Goal: Information Seeking & Learning: Check status

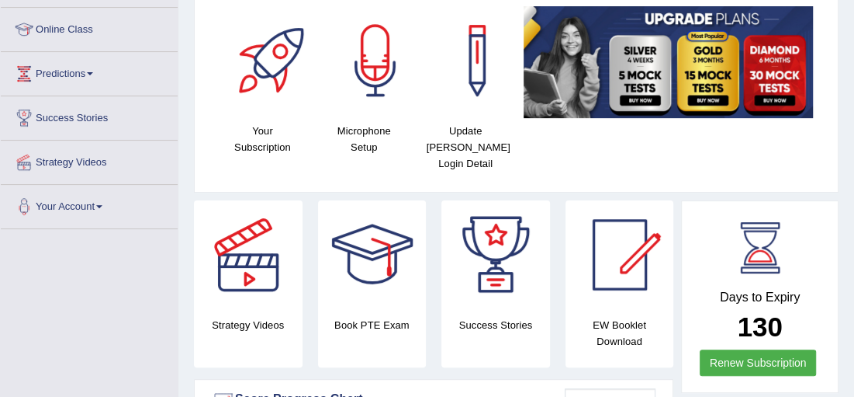
scroll to position [149, 0]
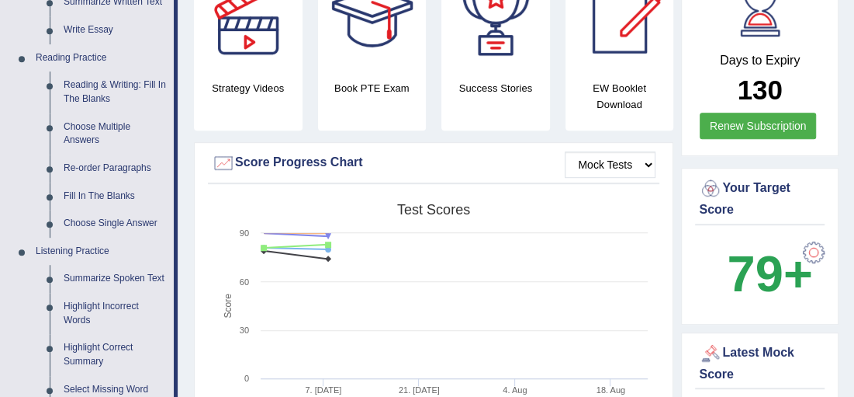
scroll to position [476, 0]
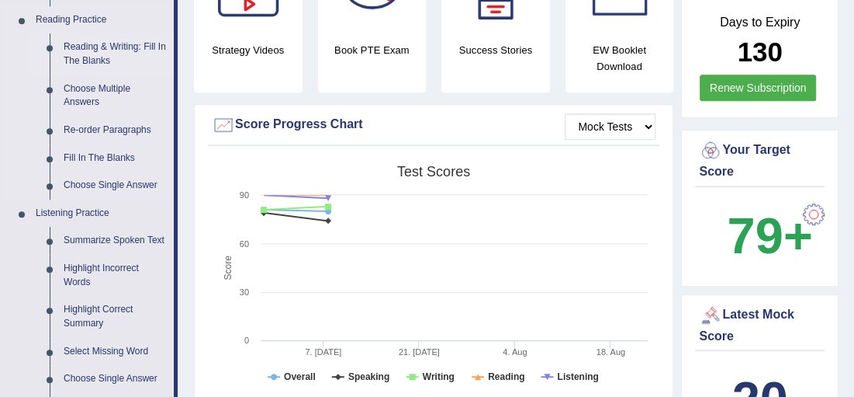
click at [70, 52] on link "Reading & Writing: Fill In The Blanks" at bounding box center [115, 53] width 117 height 41
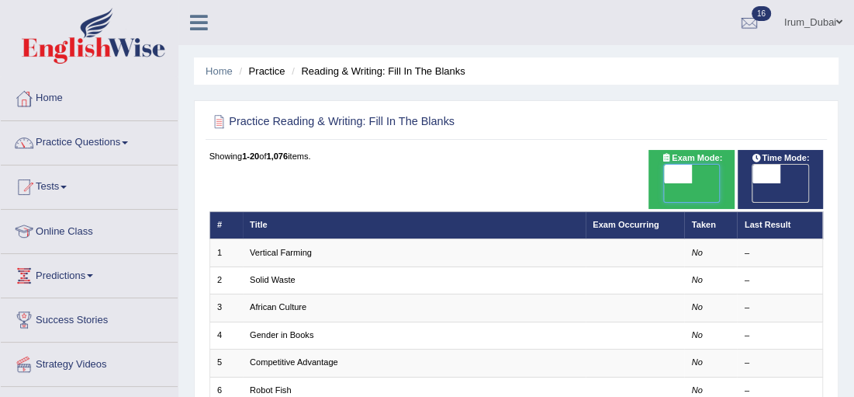
click at [686, 170] on span at bounding box center [678, 174] width 28 height 19
checkbox input "true"
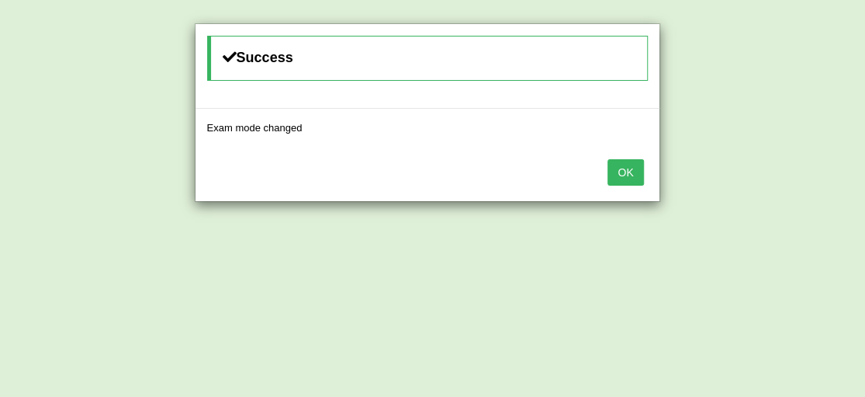
click at [638, 168] on button "OK" at bounding box center [626, 172] width 36 height 26
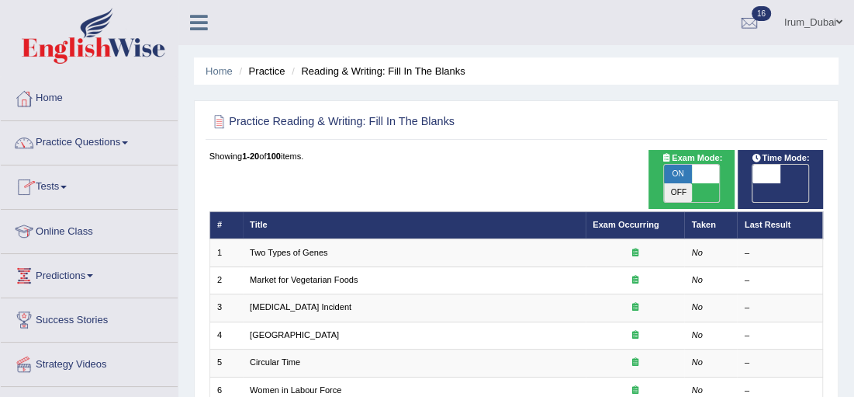
click at [698, 168] on span at bounding box center [706, 174] width 28 height 19
checkbox input "false"
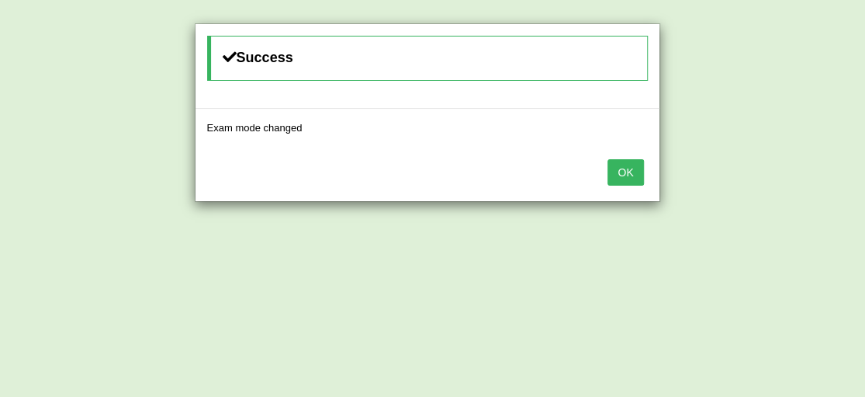
click at [608, 177] on div "OK" at bounding box center [428, 174] width 464 height 54
click at [621, 174] on button "OK" at bounding box center [626, 172] width 36 height 26
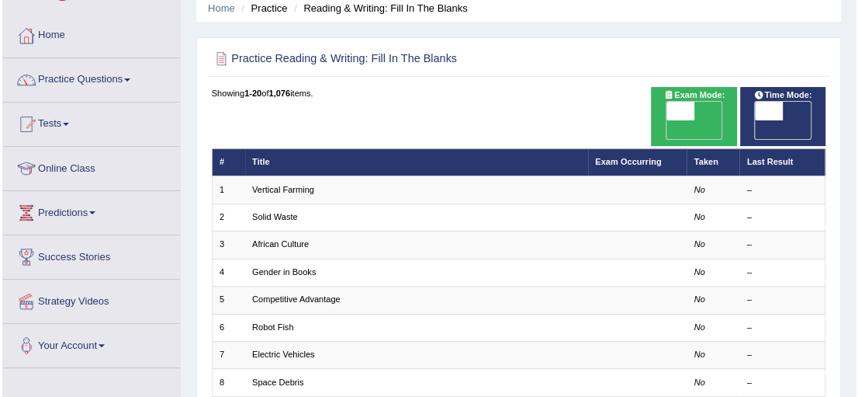
scroll to position [56, 0]
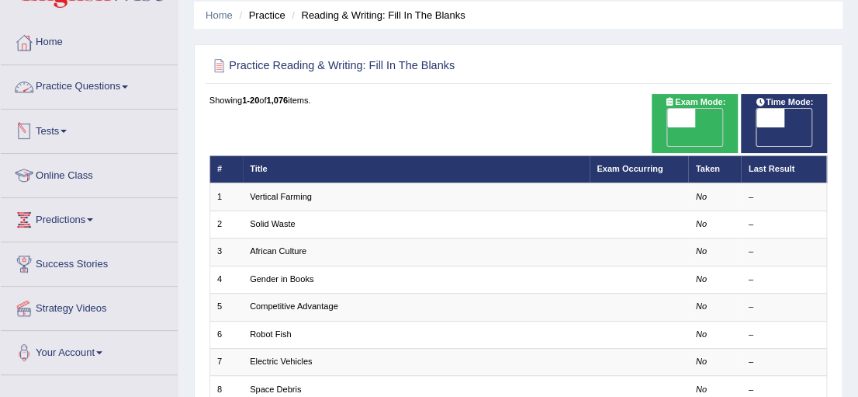
click at [40, 141] on link "Tests" at bounding box center [89, 128] width 177 height 39
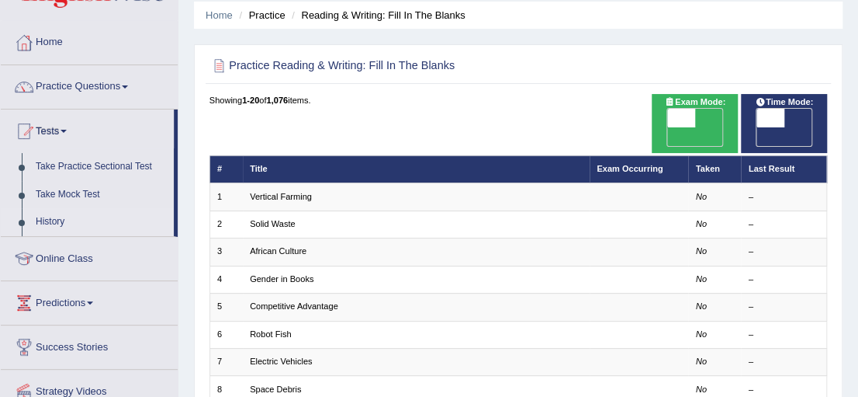
click at [39, 223] on link "History" at bounding box center [101, 222] width 145 height 28
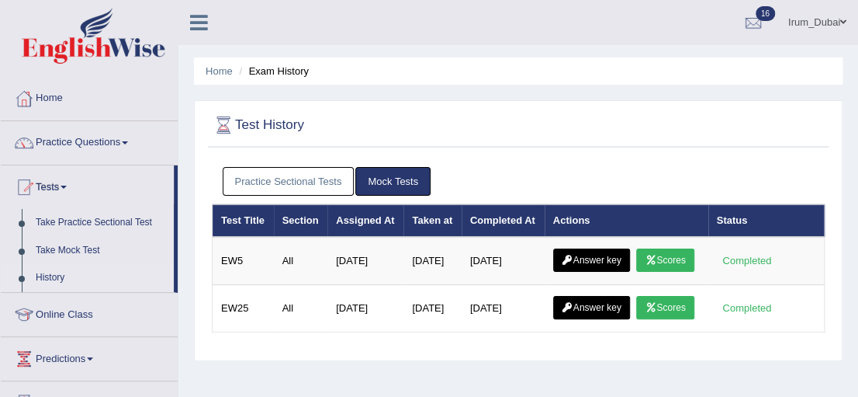
click at [313, 182] on link "Practice Sectional Tests" at bounding box center [289, 181] width 132 height 29
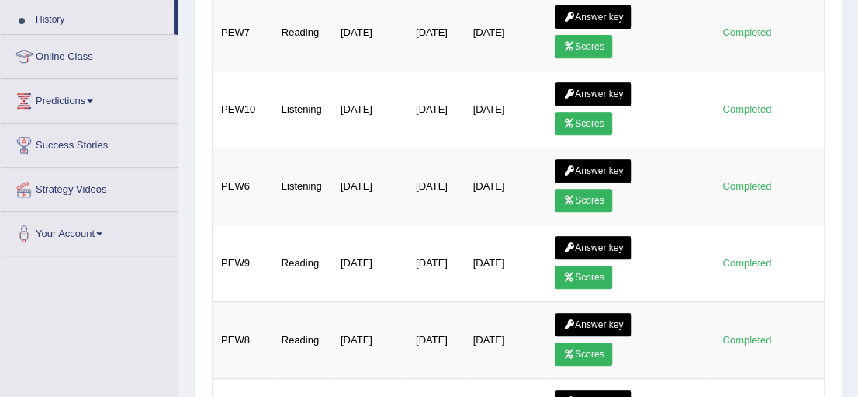
scroll to position [260, 0]
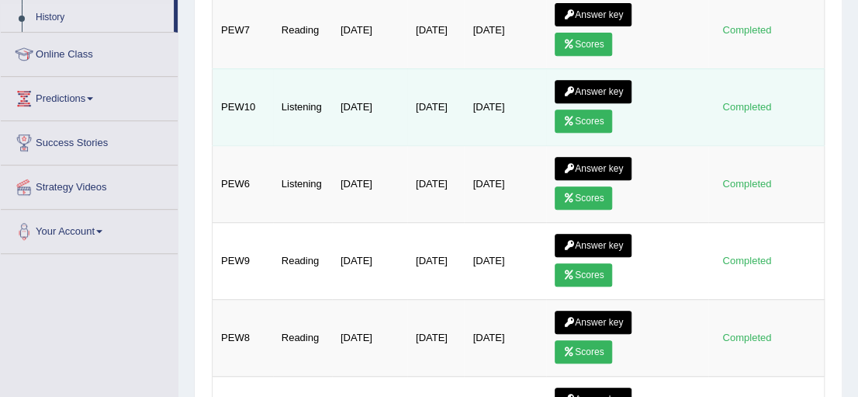
click at [596, 89] on link "Answer key" at bounding box center [593, 91] width 77 height 23
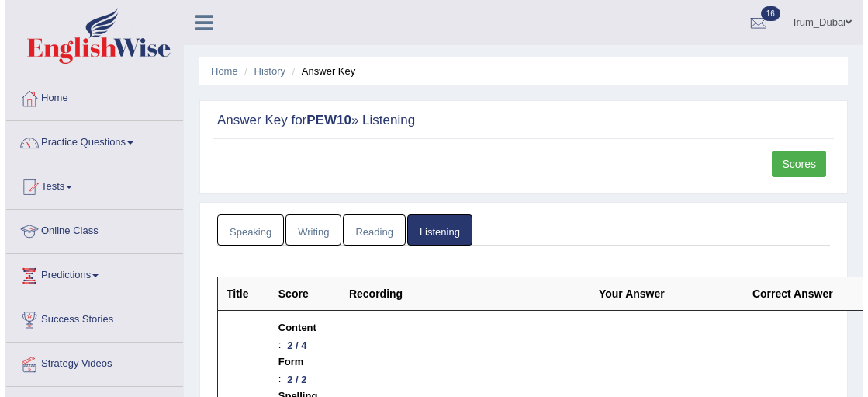
scroll to position [225, 0]
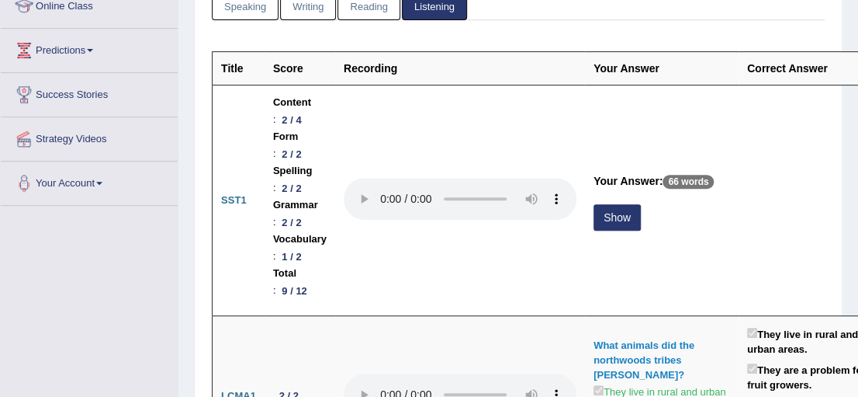
click at [632, 211] on button "Show" at bounding box center [617, 217] width 47 height 26
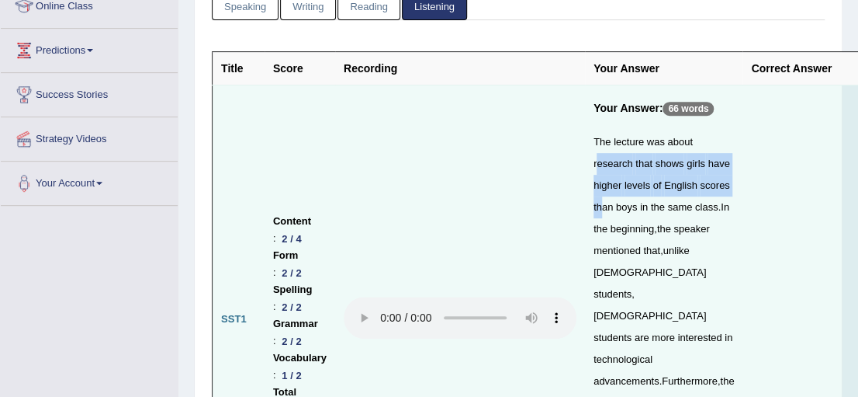
drag, startPoint x: 699, startPoint y: 142, endPoint x: 706, endPoint y: 190, distance: 48.6
click at [706, 190] on div "The lecture was about research that shows girls have higher levels of English s…" at bounding box center [664, 337] width 140 height 413
click at [639, 237] on div "The lecture was about research that shows girls have higher levels of English s…" at bounding box center [664, 337] width 140 height 413
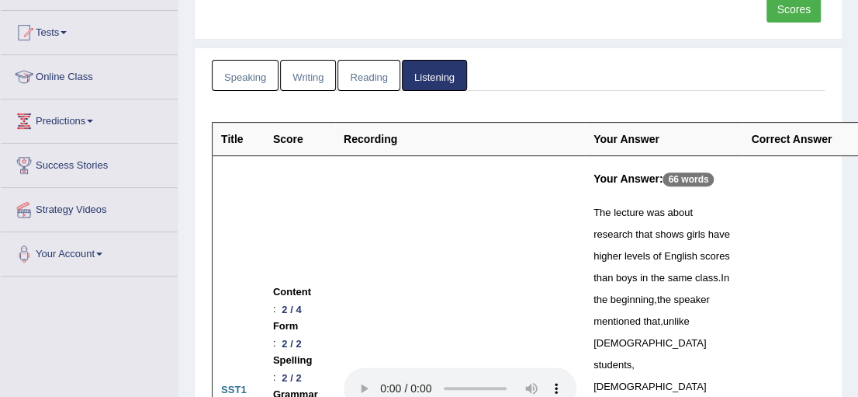
scroll to position [162, 0]
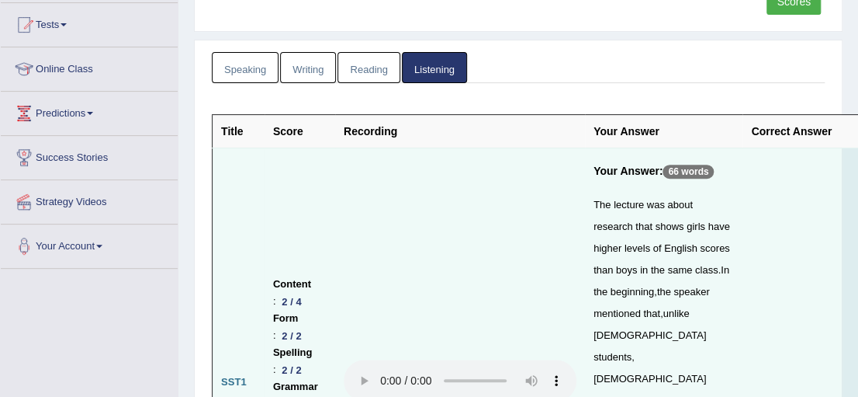
click at [590, 201] on td "Your Answer: 66 words The lecture was about research that shows girls have high…" at bounding box center [664, 382] width 158 height 468
drag, startPoint x: 595, startPoint y: 201, endPoint x: 680, endPoint y: 199, distance: 84.6
click at [680, 199] on div "The lecture was about research that shows girls have higher levels of English s…" at bounding box center [664, 400] width 140 height 413
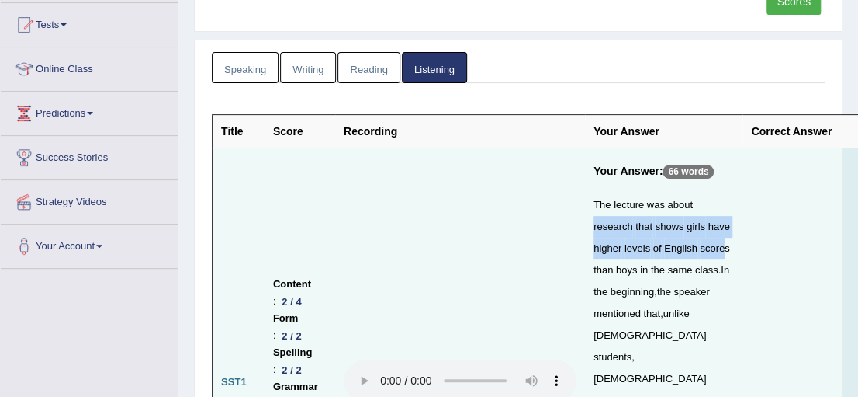
drag, startPoint x: 692, startPoint y: 199, endPoint x: 694, endPoint y: 248, distance: 48.9
click at [690, 247] on div "The lecture was about research that shows girls have higher levels of English s…" at bounding box center [664, 400] width 140 height 413
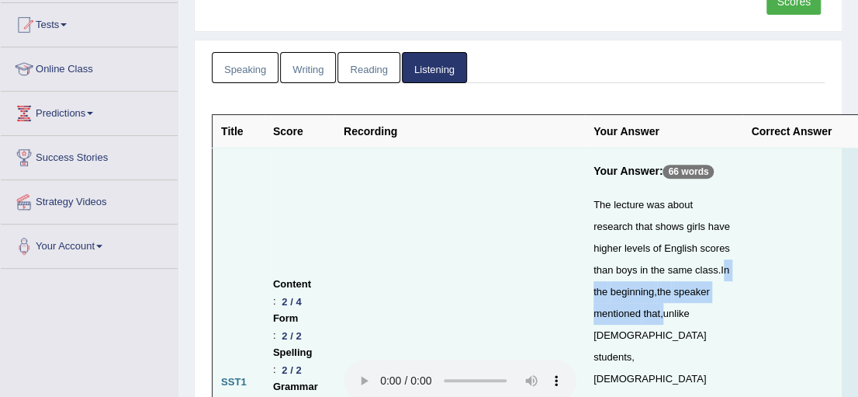
drag, startPoint x: 703, startPoint y: 262, endPoint x: 660, endPoint y: 314, distance: 67.9
click at [660, 314] on div "The lecture was about research that shows girls have higher levels of English s…" at bounding box center [664, 400] width 140 height 413
click at [686, 343] on div "The lecture was about research that shows girls have higher levels of English s…" at bounding box center [664, 400] width 140 height 413
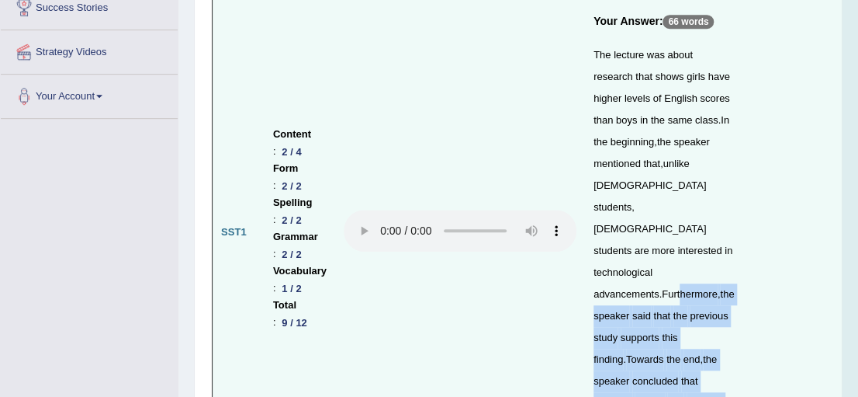
drag, startPoint x: 682, startPoint y: 378, endPoint x: 688, endPoint y: 387, distance: 10.8
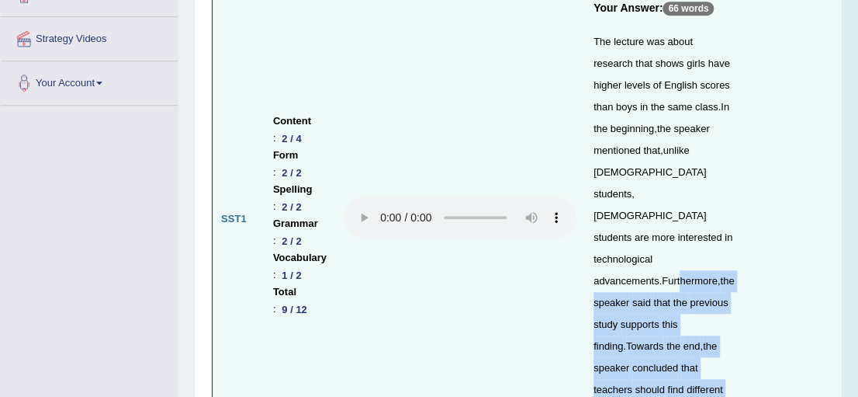
click at [704, 271] on div "The lecture was about research that shows girls have higher levels of English s…" at bounding box center [664, 237] width 140 height 413
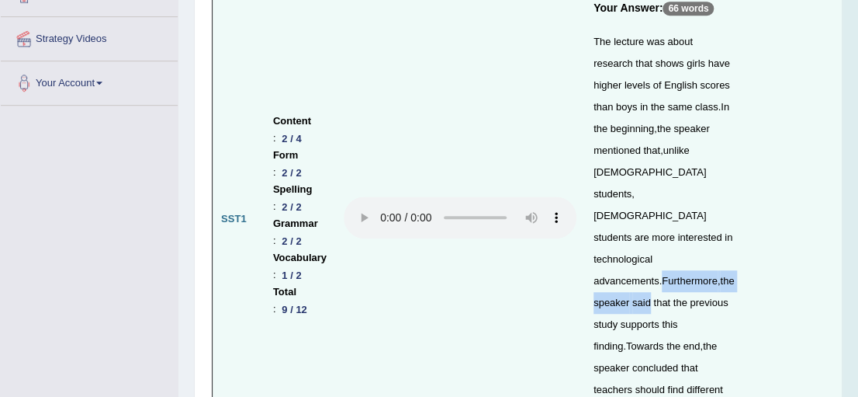
drag, startPoint x: 677, startPoint y: 219, endPoint x: 653, endPoint y: 231, distance: 27.8
click at [653, 231] on div "The lecture was about research that shows girls have higher levels of English s…" at bounding box center [664, 237] width 140 height 413
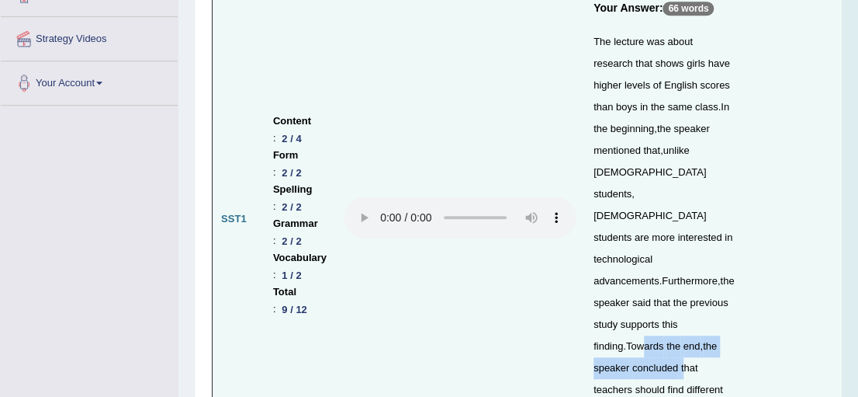
drag, startPoint x: 634, startPoint y: 282, endPoint x: 646, endPoint y: 302, distance: 23.3
click at [646, 302] on div "The lecture was about research that shows girls have higher levels of English s…" at bounding box center [664, 237] width 140 height 413
click at [681, 362] on span "that" at bounding box center [689, 368] width 17 height 12
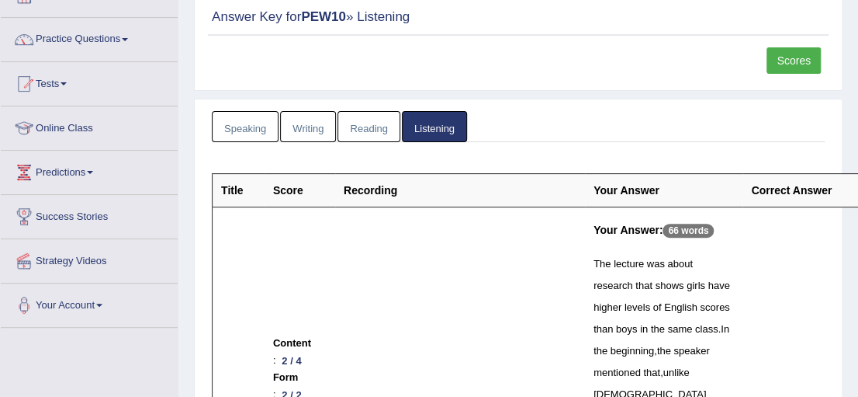
scroll to position [49, 0]
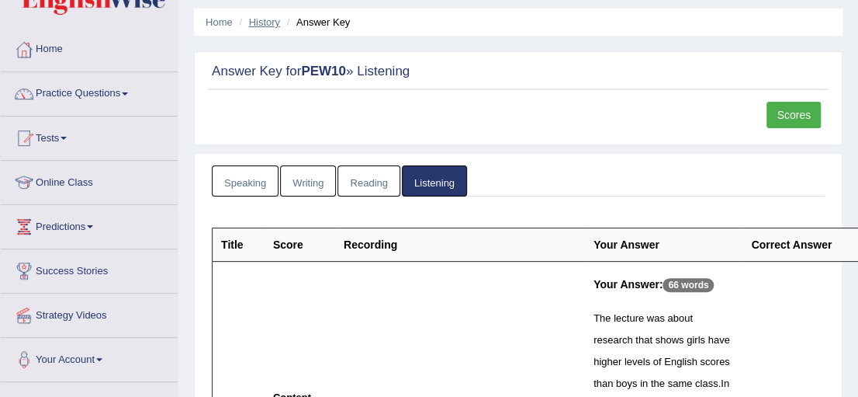
click at [255, 18] on link "History" at bounding box center [264, 22] width 31 height 12
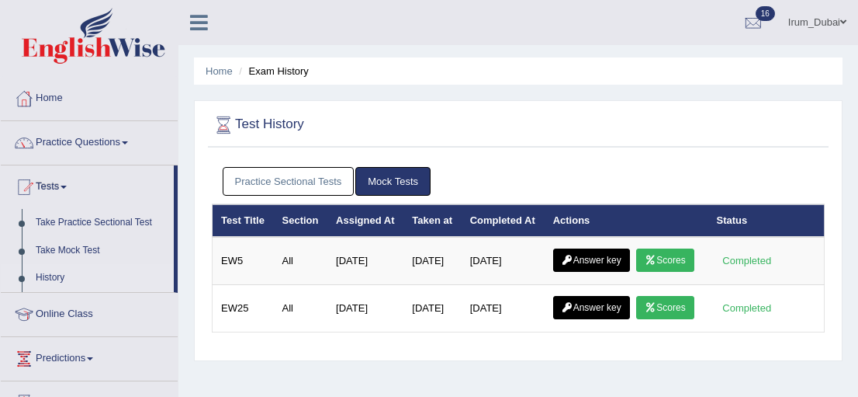
click at [312, 182] on link "Practice Sectional Tests" at bounding box center [289, 181] width 132 height 29
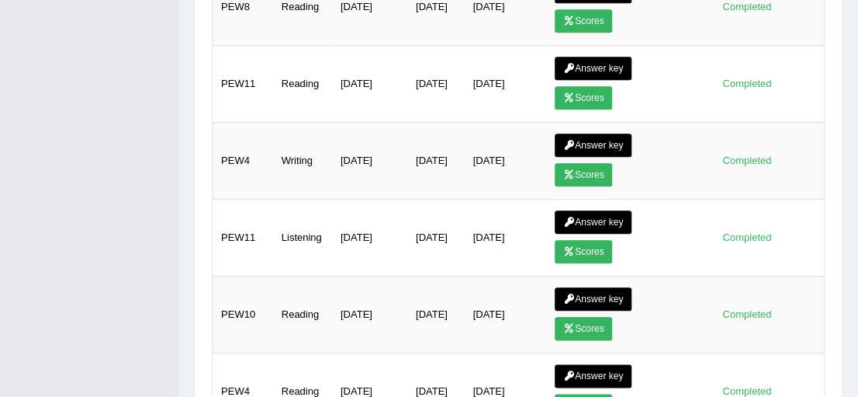
scroll to position [572, 0]
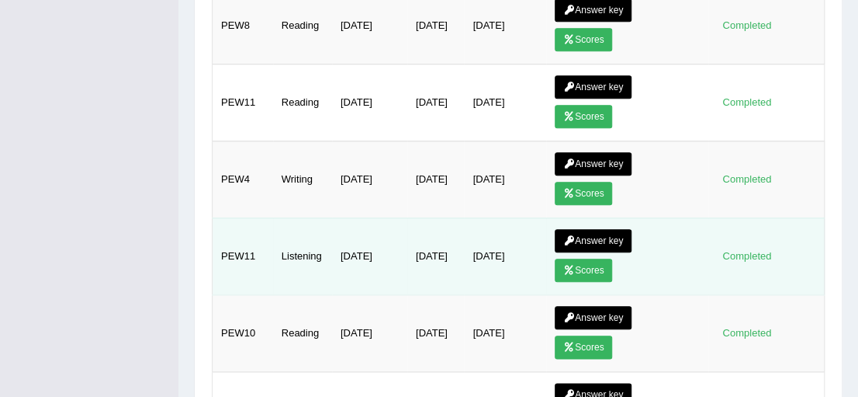
click at [582, 229] on link "Answer key" at bounding box center [593, 240] width 77 height 23
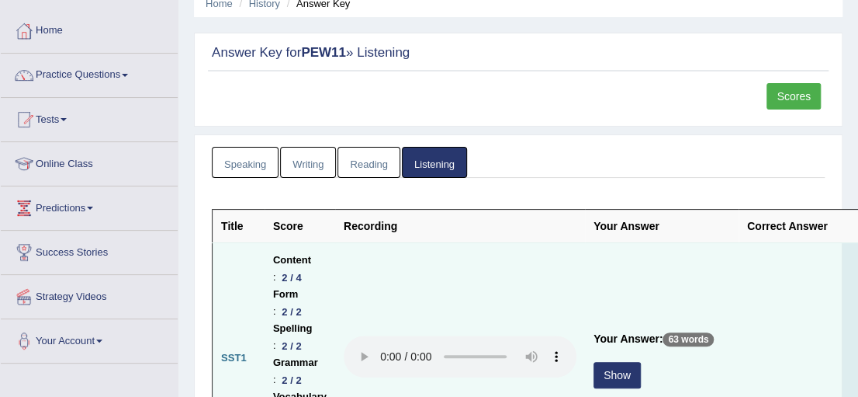
click at [612, 363] on button "Show" at bounding box center [617, 375] width 47 height 26
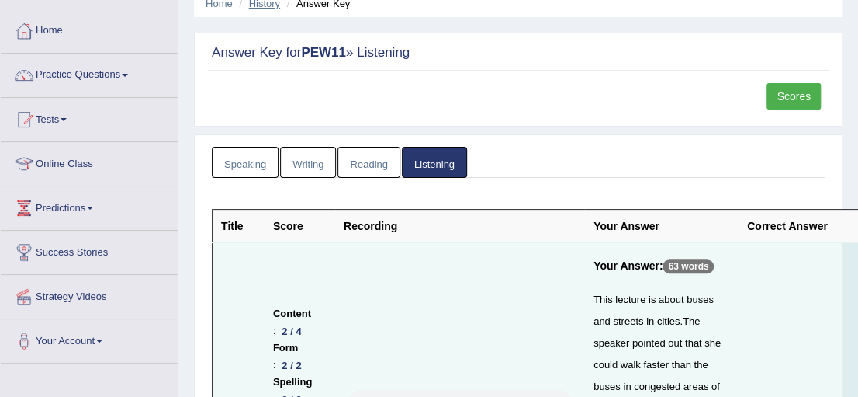
click at [256, 7] on link "History" at bounding box center [264, 4] width 31 height 12
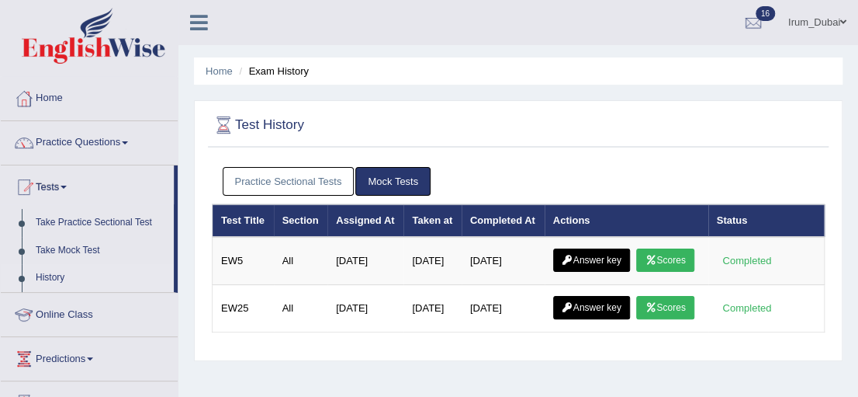
click at [291, 182] on link "Practice Sectional Tests" at bounding box center [289, 181] width 132 height 29
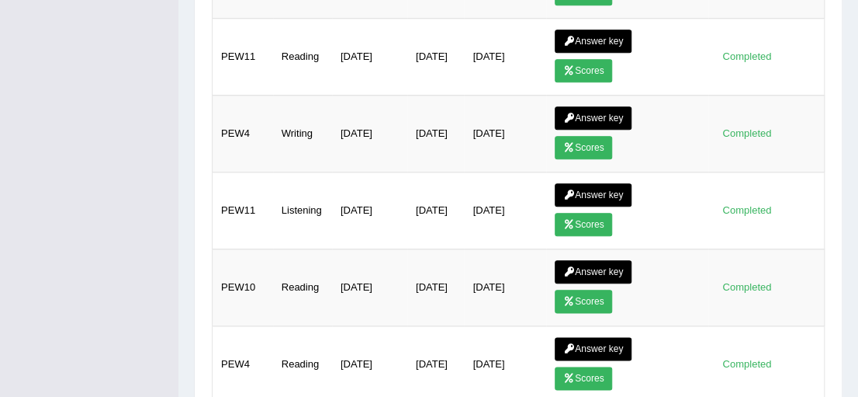
scroll to position [599, 0]
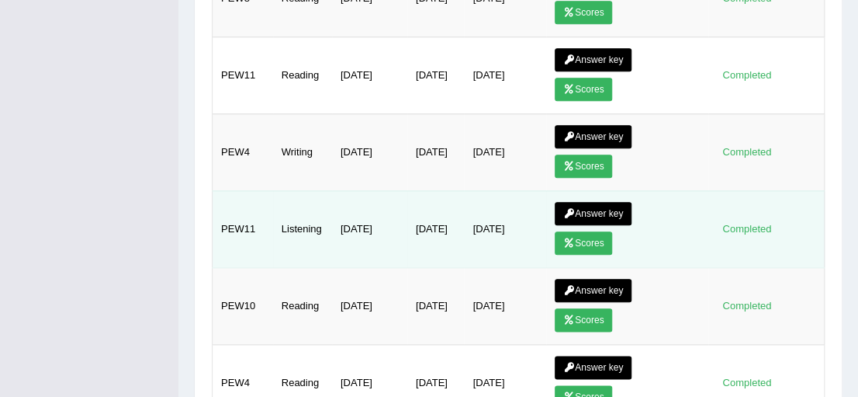
click at [580, 202] on link "Answer key" at bounding box center [593, 213] width 77 height 23
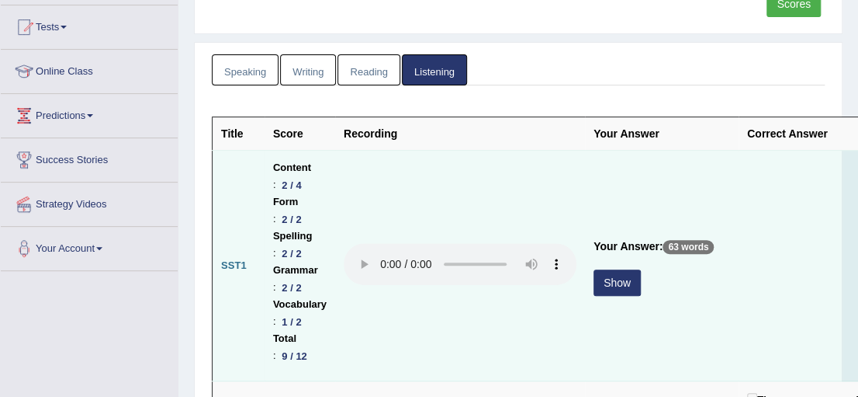
scroll to position [160, 0]
click at [614, 282] on button "Show" at bounding box center [617, 282] width 47 height 26
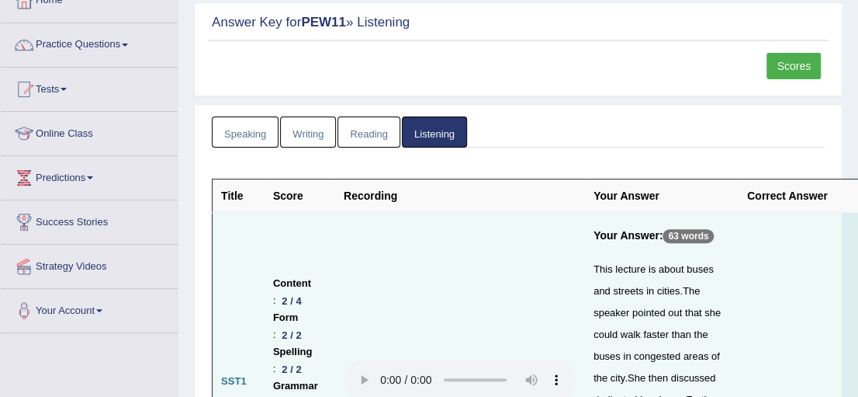
scroll to position [0, 0]
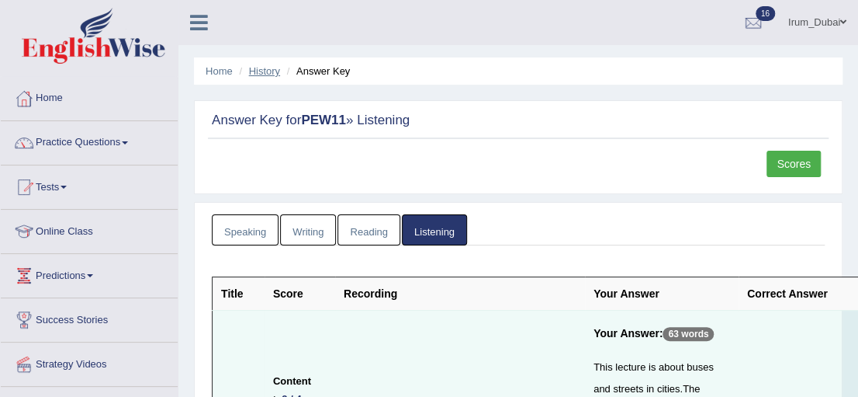
click at [262, 71] on link "History" at bounding box center [264, 71] width 31 height 12
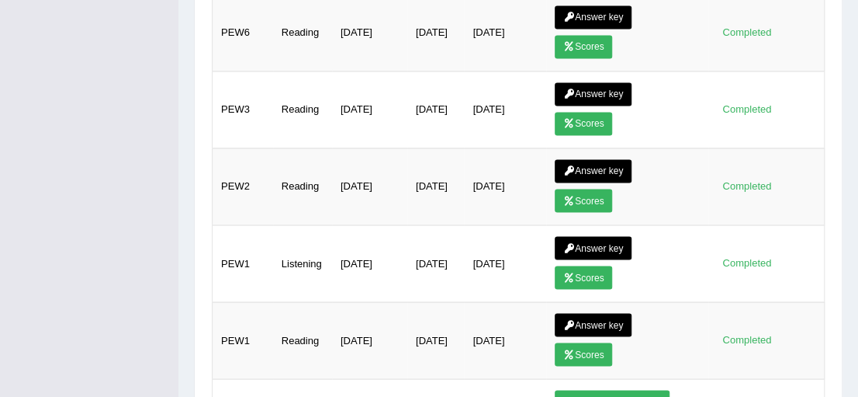
scroll to position [1037, 0]
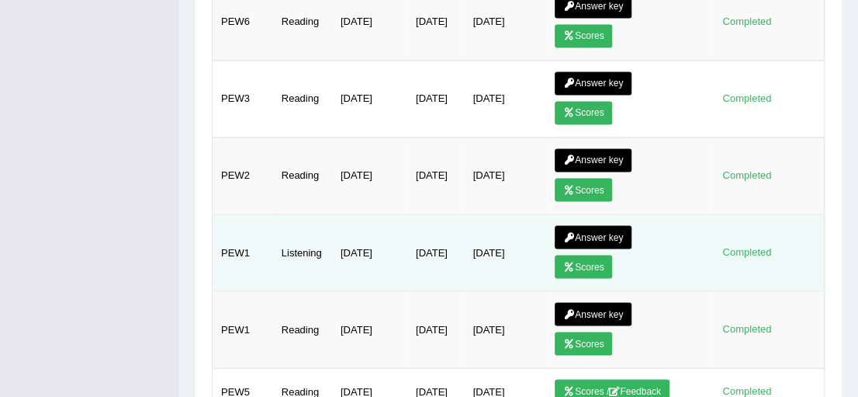
click at [618, 230] on link "Answer key" at bounding box center [593, 236] width 77 height 23
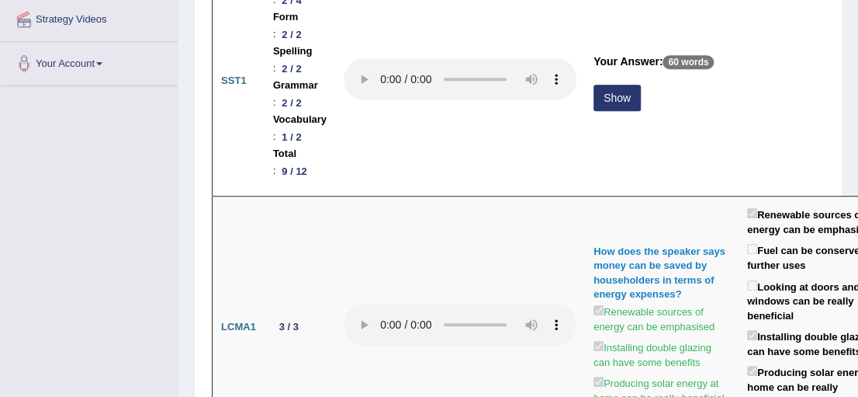
scroll to position [353, 0]
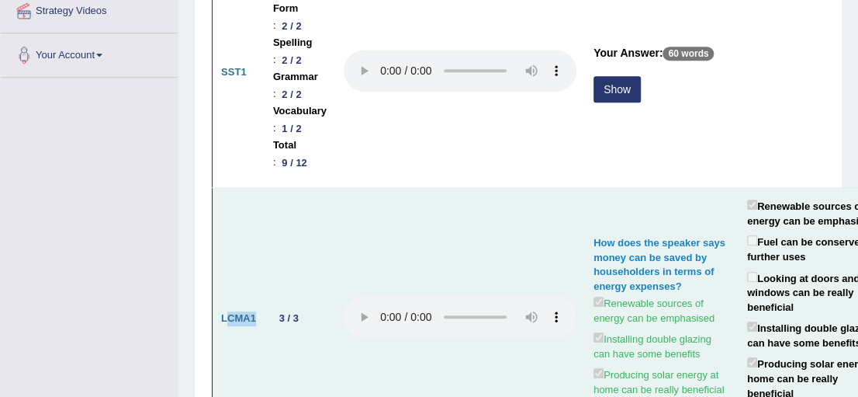
drag, startPoint x: 224, startPoint y: 312, endPoint x: 255, endPoint y: 310, distance: 30.3
click at [255, 312] on b "LCMA1" at bounding box center [238, 318] width 35 height 12
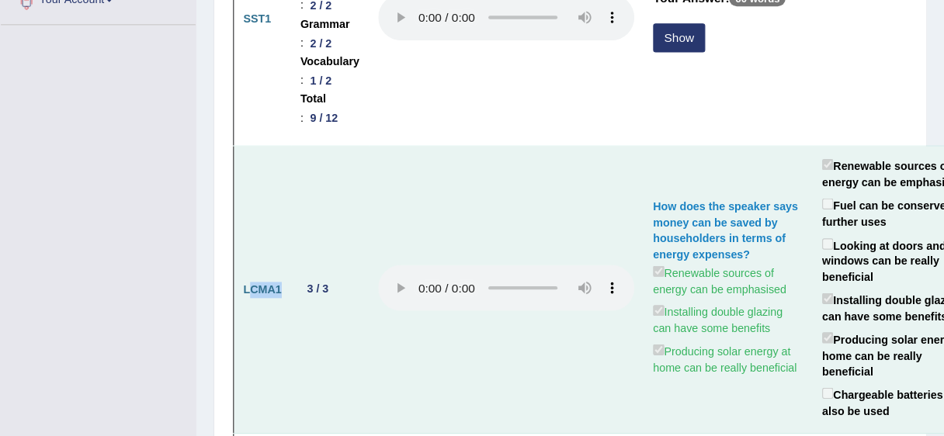
scroll to position [409, 0]
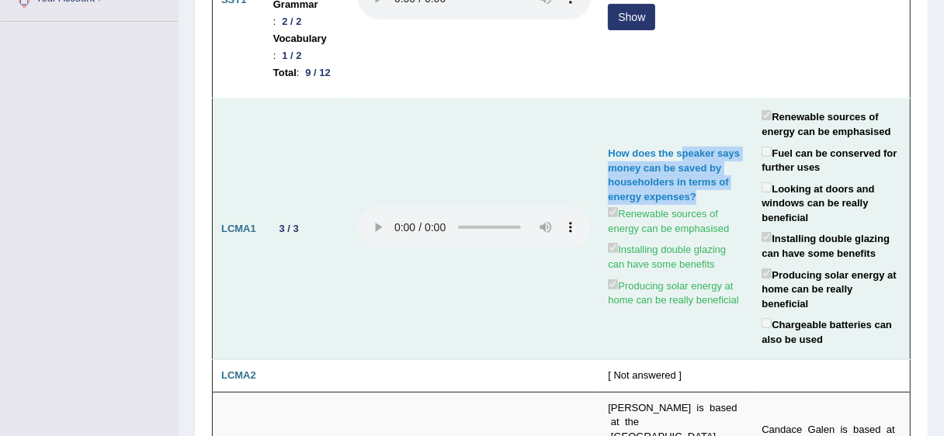
drag, startPoint x: 679, startPoint y: 172, endPoint x: 696, endPoint y: 217, distance: 48.1
click at [696, 204] on div "How does the speaker says money can be saved by householders in terms of energy…" at bounding box center [676, 175] width 137 height 57
click at [404, 303] on td at bounding box center [474, 230] width 250 height 262
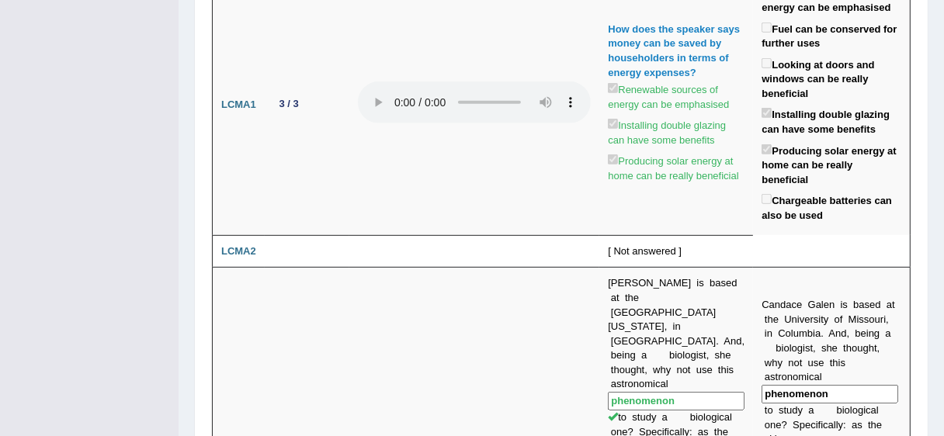
scroll to position [502, 0]
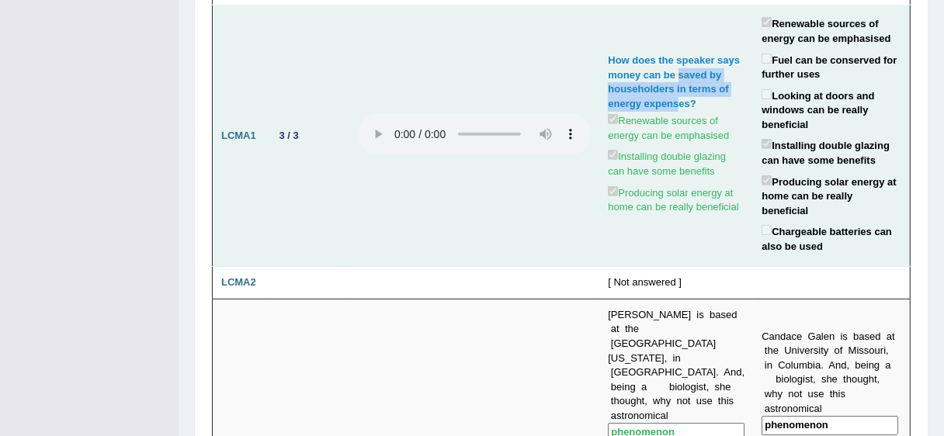
drag, startPoint x: 674, startPoint y: 97, endPoint x: 673, endPoint y: 116, distance: 19.5
click at [673, 111] on div "How does the speaker says money can be saved by householders in terms of energy…" at bounding box center [676, 82] width 137 height 57
click at [689, 111] on div "How does the speaker says money can be saved by householders in terms of energy…" at bounding box center [676, 82] width 137 height 57
drag, startPoint x: 675, startPoint y: 89, endPoint x: 684, endPoint y: 106, distance: 18.4
click at [684, 106] on div "How does the speaker says money can be saved by householders in terms of energy…" at bounding box center [676, 82] width 137 height 57
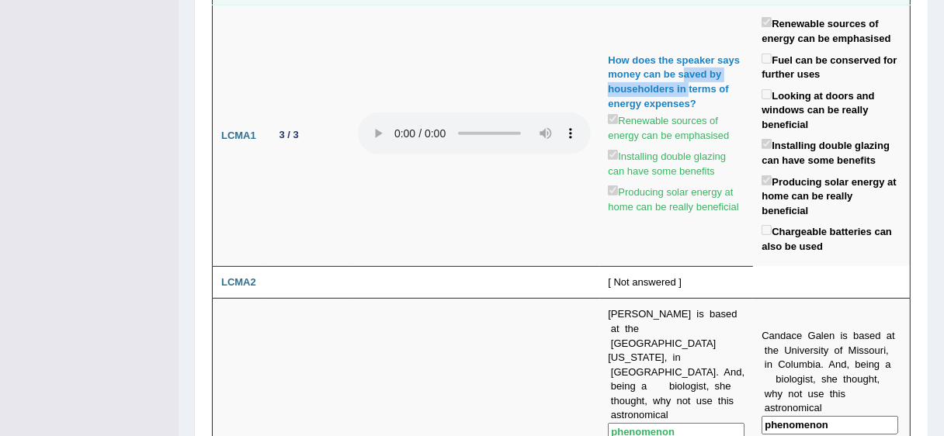
drag, startPoint x: 134, startPoint y: 231, endPoint x: 788, endPoint y: 19, distance: 687.1
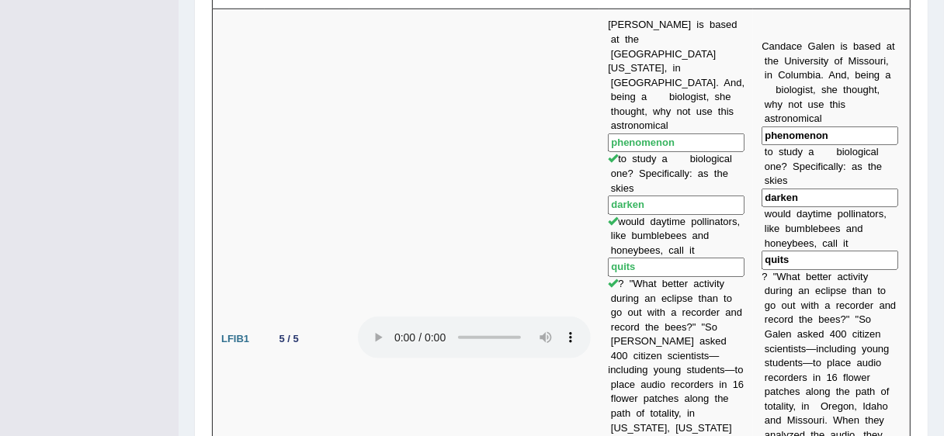
scroll to position [800, 0]
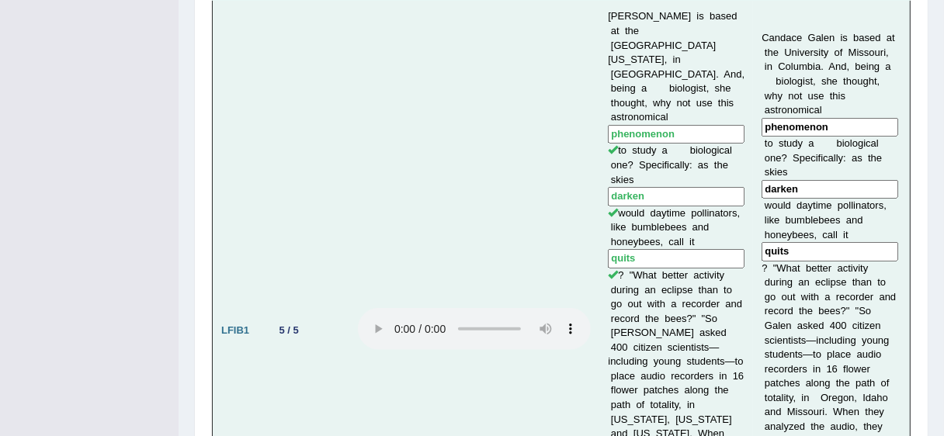
drag, startPoint x: 681, startPoint y: 109, endPoint x: 601, endPoint y: 109, distance: 79.9
click at [608, 125] on input "phenomenon" at bounding box center [676, 134] width 137 height 19
click at [669, 125] on input "phenomenon" at bounding box center [676, 134] width 137 height 19
drag, startPoint x: 635, startPoint y: 104, endPoint x: 595, endPoint y: 97, distance: 40.2
click at [599, 97] on td "Candace Galen is based at the University of Missouri, in Columbia. And, being a…" at bounding box center [676, 331] width 154 height 660
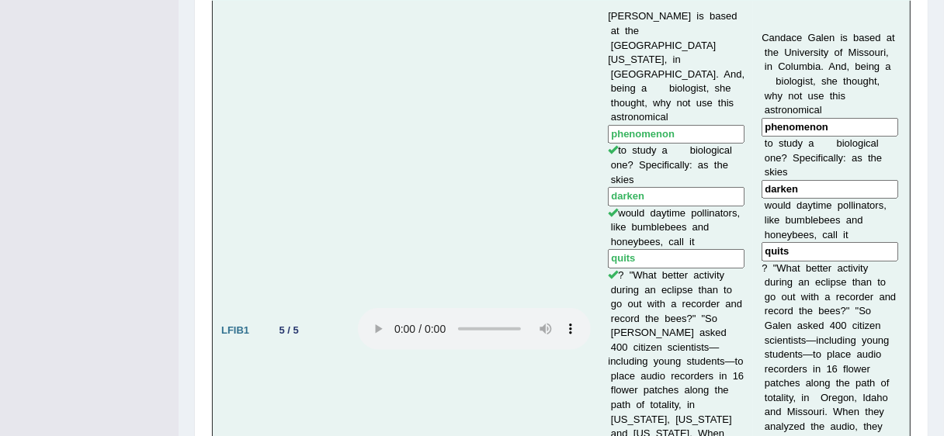
click at [652, 187] on input "darken" at bounding box center [676, 196] width 137 height 19
click at [642, 249] on input "quits" at bounding box center [676, 258] width 137 height 19
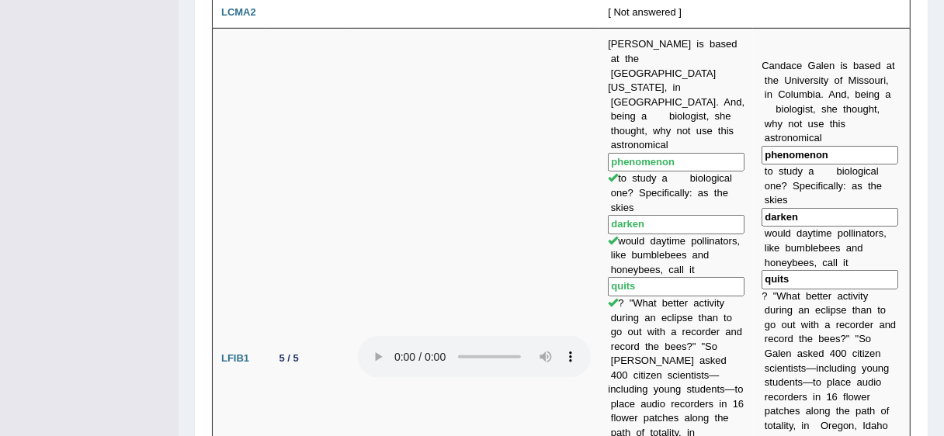
scroll to position [738, 0]
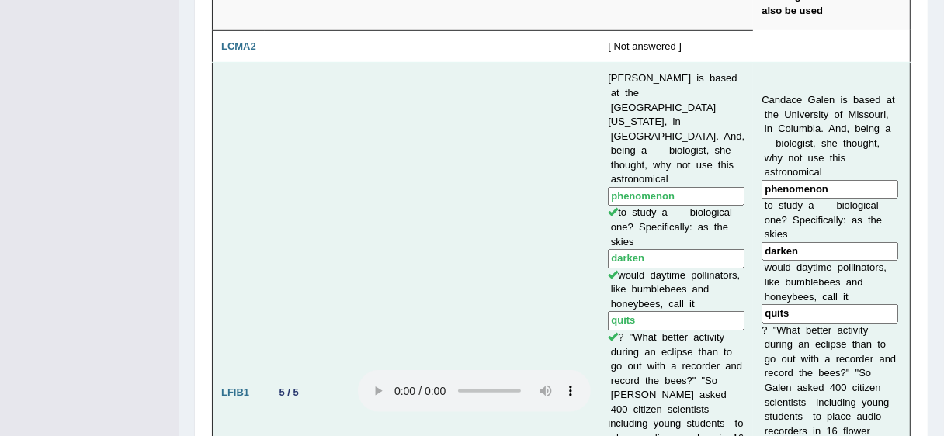
click at [571, 163] on tr "LFIB1 5 / 5 Candace Galen is based at the University of Missouri, in Columbia. …" at bounding box center [562, 393] width 698 height 660
drag, startPoint x: 631, startPoint y: 214, endPoint x: 684, endPoint y: 199, distance: 55.5
click at [684, 199] on td "Candace Galen is based at the University of Missouri, in Columbia. And, being a…" at bounding box center [676, 393] width 154 height 660
drag, startPoint x: 665, startPoint y: 286, endPoint x: 666, endPoint y: 294, distance: 8.6
click at [666, 294] on td "Candace Galen is based at the University of Missouri, in Columbia. And, being a…" at bounding box center [676, 393] width 154 height 660
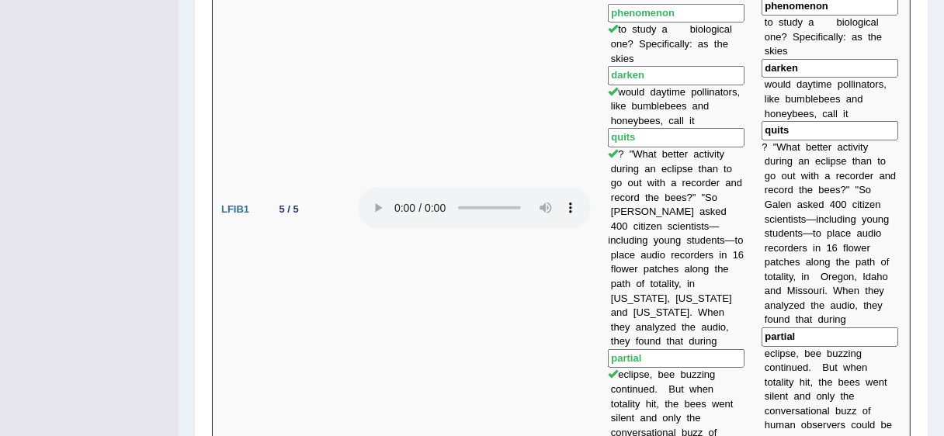
scroll to position [930, 0]
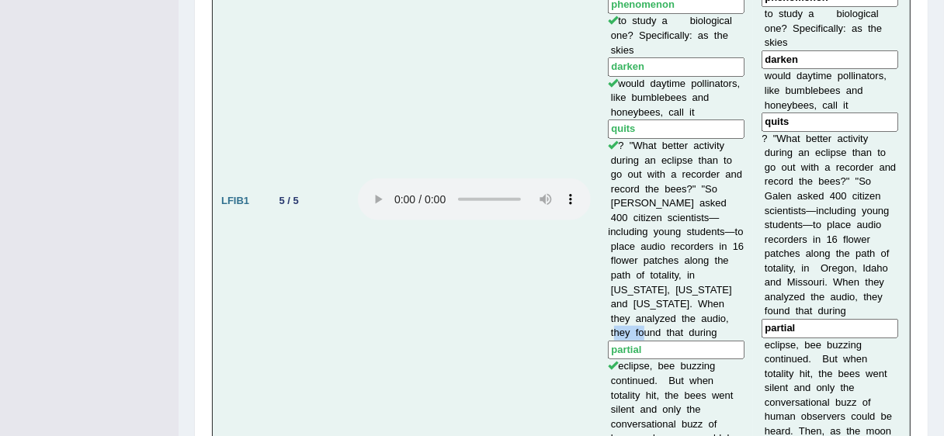
drag, startPoint x: 684, startPoint y: 277, endPoint x: 620, endPoint y: 285, distance: 64.9
click at [620, 285] on td "Candace Galen is based at the University of Missouri, in Columbia. And, being a…" at bounding box center [676, 201] width 154 height 660
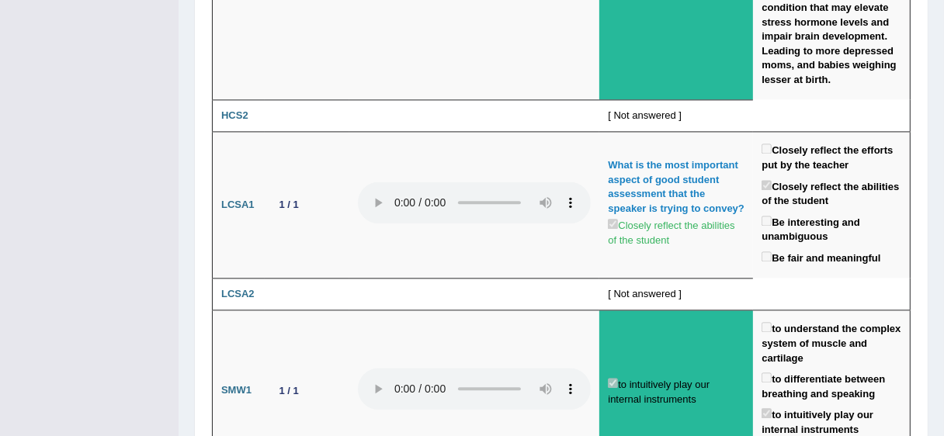
scroll to position [2505, 0]
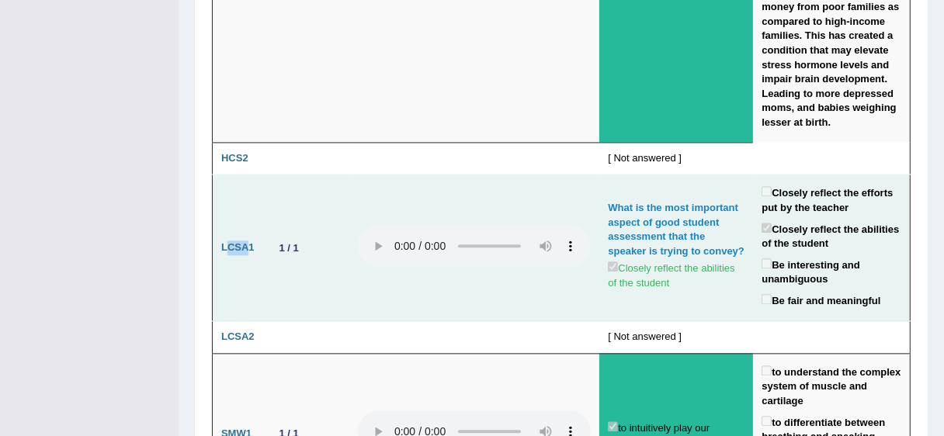
drag, startPoint x: 230, startPoint y: 170, endPoint x: 248, endPoint y: 169, distance: 18.6
click at [248, 241] on b "LCSA1" at bounding box center [237, 247] width 33 height 12
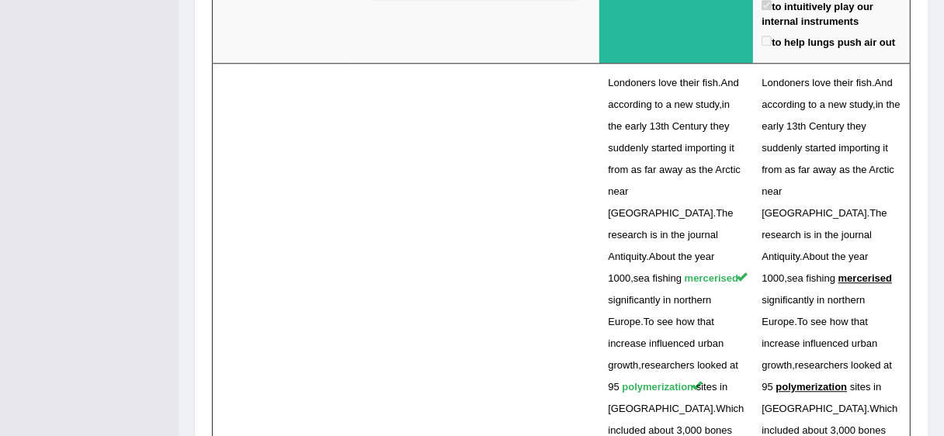
scroll to position [2987, 0]
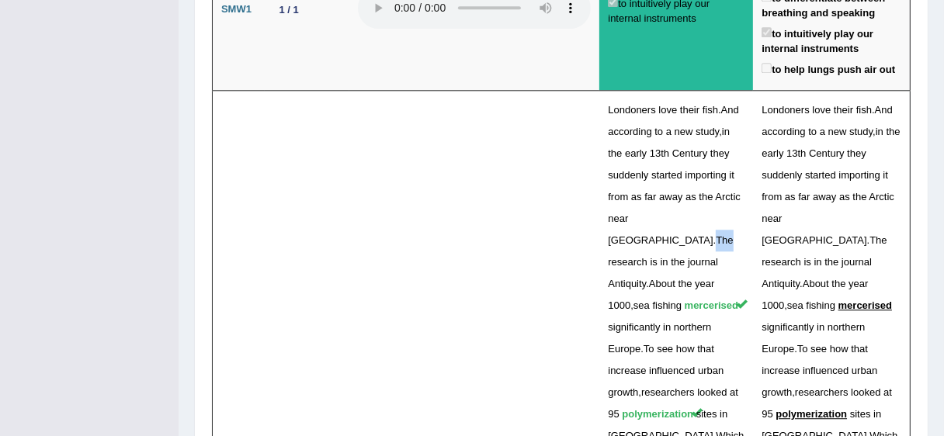
scroll to position [2946, 0]
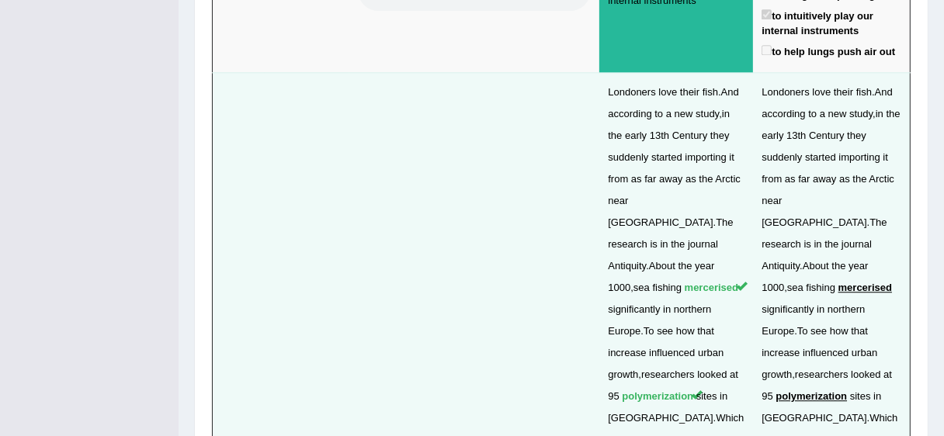
click at [705, 108] on span "study" at bounding box center [706, 114] width 23 height 12
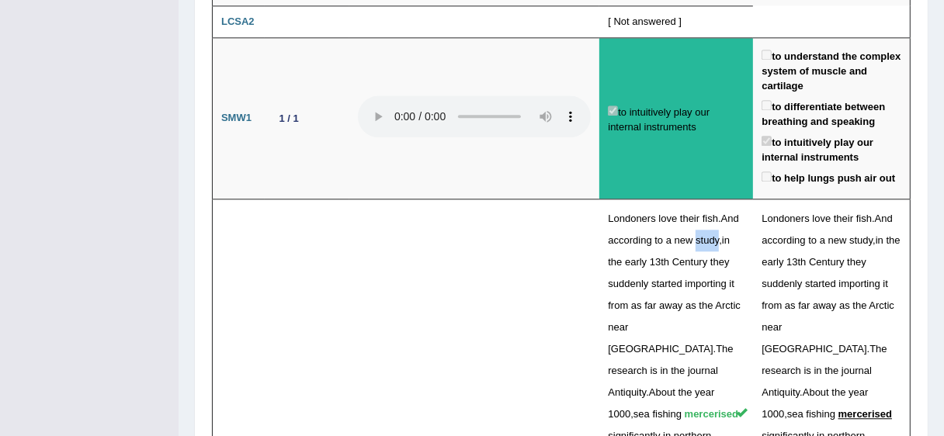
scroll to position [2828, 0]
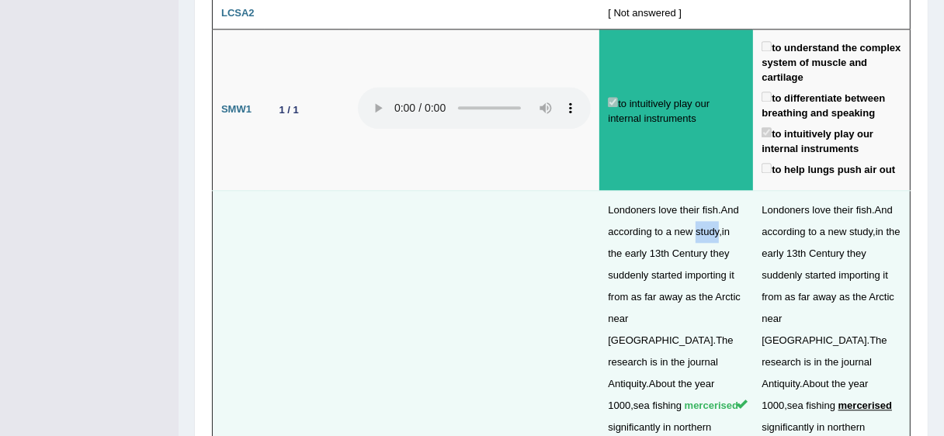
click at [684, 396] on span "mercerised" at bounding box center [711, 406] width 54 height 12
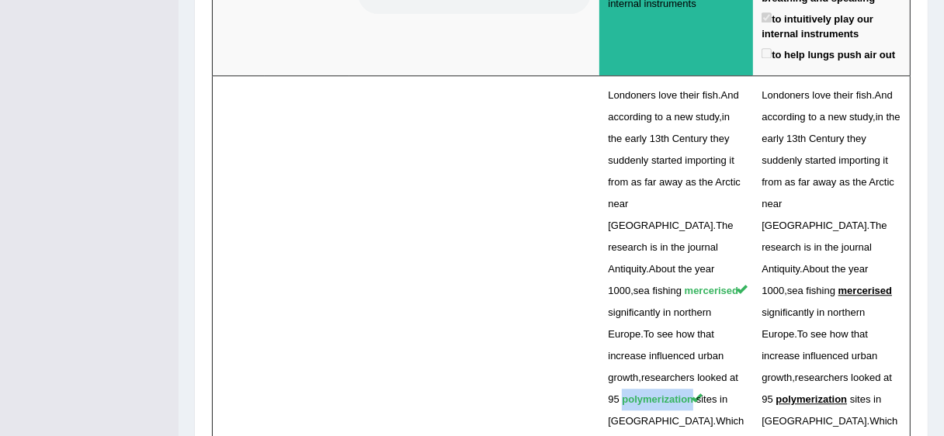
scroll to position [3054, 0]
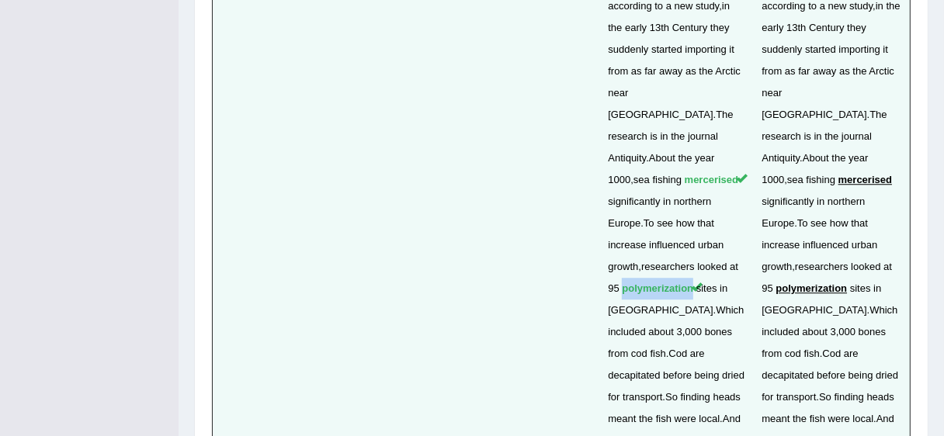
click at [622, 396] on span "the" at bounding box center [615, 441] width 14 height 12
click at [722, 396] on span "And" at bounding box center [731, 419] width 18 height 12
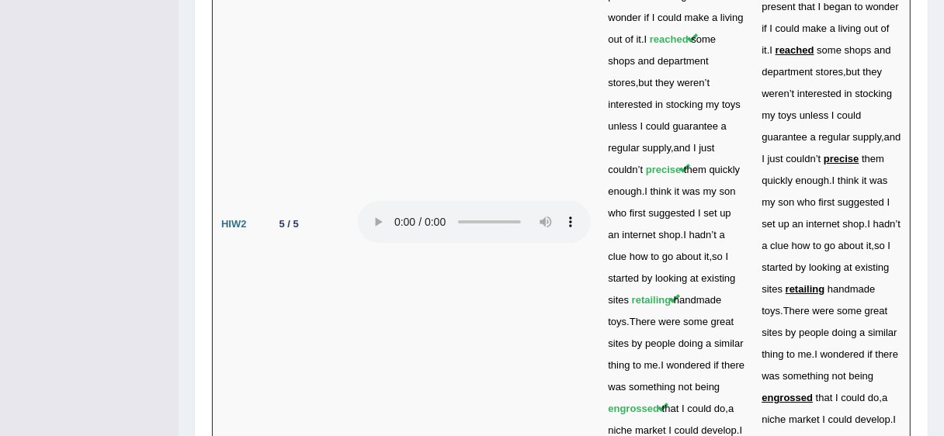
scroll to position [4519, 0]
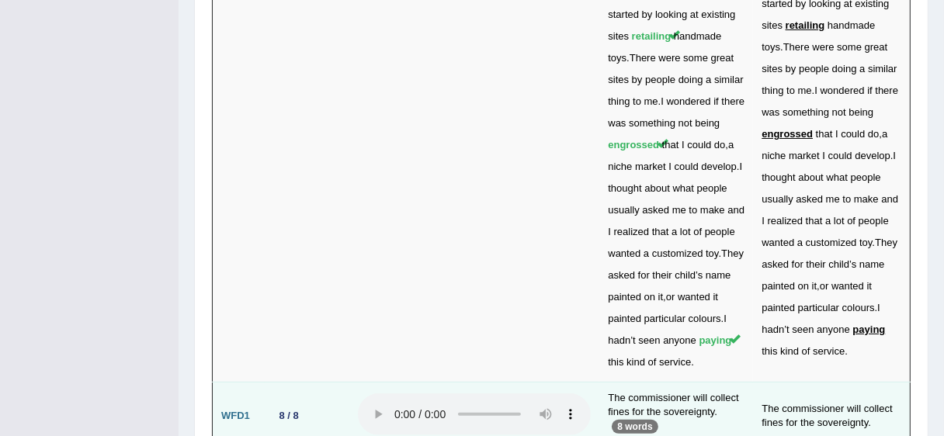
click at [224, 396] on b "WFD1" at bounding box center [235, 416] width 29 height 12
drag, startPoint x: 603, startPoint y: 164, endPoint x: 621, endPoint y: 164, distance: 17.8
click at [619, 382] on td "The commissioner will collect fines for the sovereignty. 8 words" at bounding box center [676, 416] width 154 height 68
drag, startPoint x: 651, startPoint y: 165, endPoint x: 684, endPoint y: 166, distance: 33.4
click at [663, 382] on td "The commissioner will collect fines for the sovereignty. 8 words" at bounding box center [676, 416] width 154 height 68
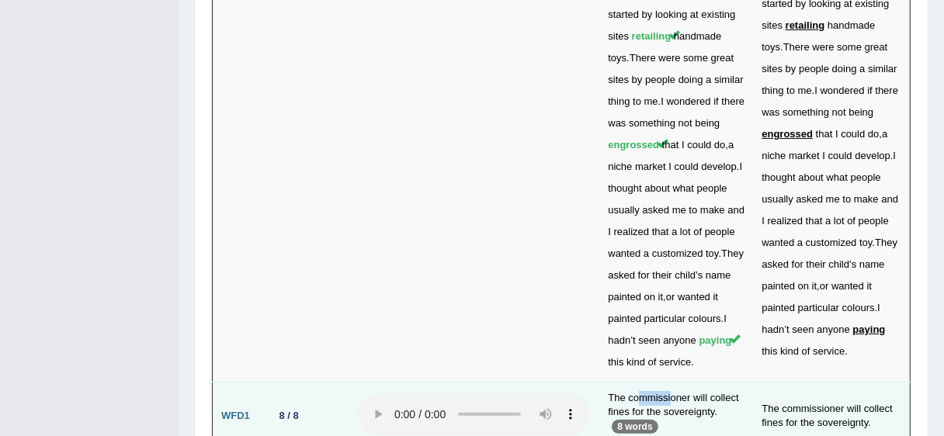
click at [701, 382] on td "The commissioner will collect fines for the sovereignty. 8 words" at bounding box center [676, 416] width 154 height 68
click at [715, 382] on td "The commissioner will collect fines for the sovereignty. 8 words" at bounding box center [676, 416] width 154 height 68
drag, startPoint x: 279, startPoint y: 182, endPoint x: 291, endPoint y: 182, distance: 11.6
click at [291, 396] on div "8 / 8" at bounding box center [289, 416] width 32 height 16
drag, startPoint x: 610, startPoint y: 163, endPoint x: 685, endPoint y: 189, distance: 79.5
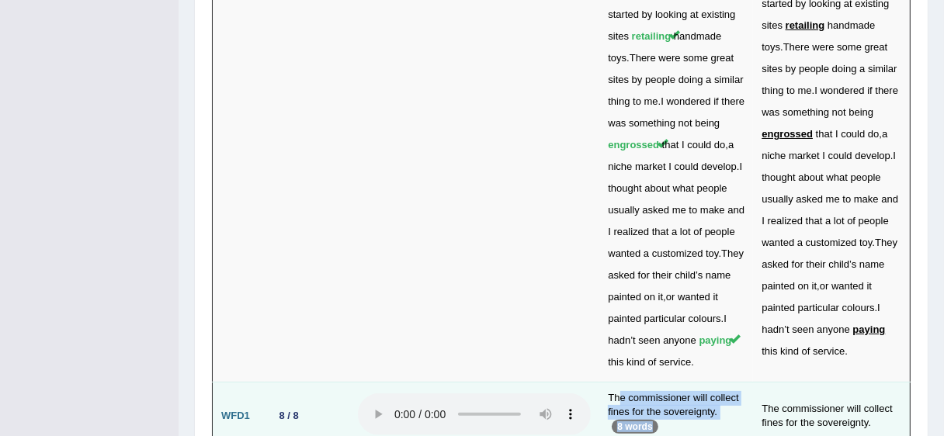
click at [685, 382] on td "The commissioner will collect fines for the sovereignty. 8 words" at bounding box center [676, 416] width 154 height 68
click at [610, 382] on td "The commissioner will collect fines for the sovereignty. 8 words" at bounding box center [676, 416] width 154 height 68
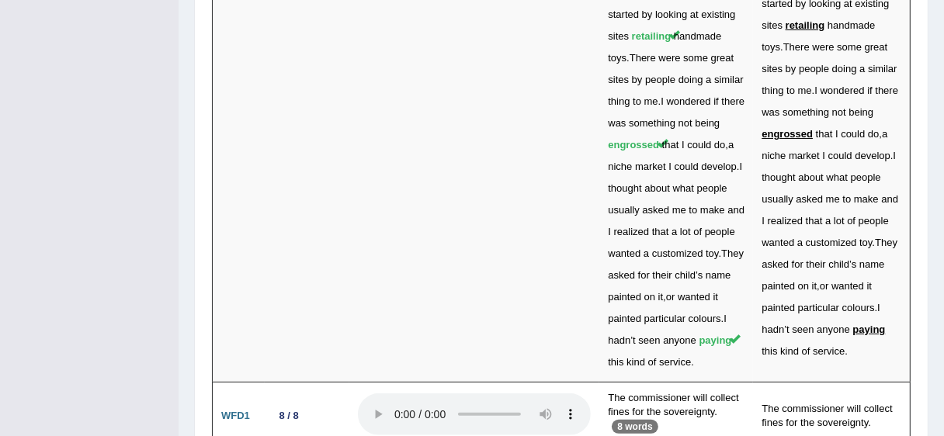
drag, startPoint x: 628, startPoint y: 234, endPoint x: 604, endPoint y: 230, distance: 24.4
drag, startPoint x: 284, startPoint y: 322, endPoint x: 309, endPoint y: 325, distance: 25.0
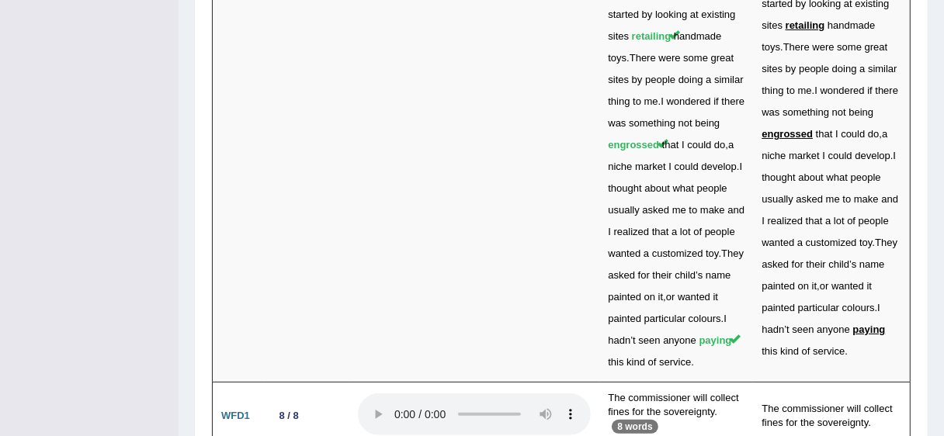
drag, startPoint x: 663, startPoint y: 329, endPoint x: 714, endPoint y: 338, distance: 52.1
drag, startPoint x: 688, startPoint y: 298, endPoint x: 727, endPoint y: 298, distance: 39.6
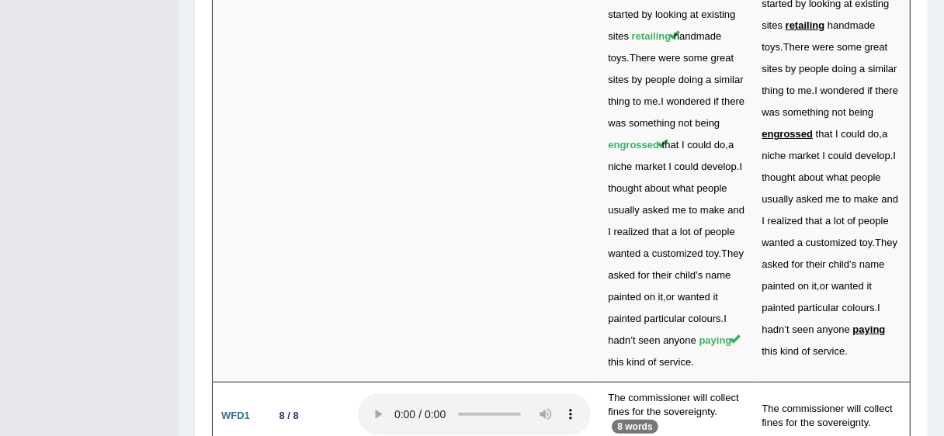
drag, startPoint x: 599, startPoint y: 304, endPoint x: 612, endPoint y: 300, distance: 13.8
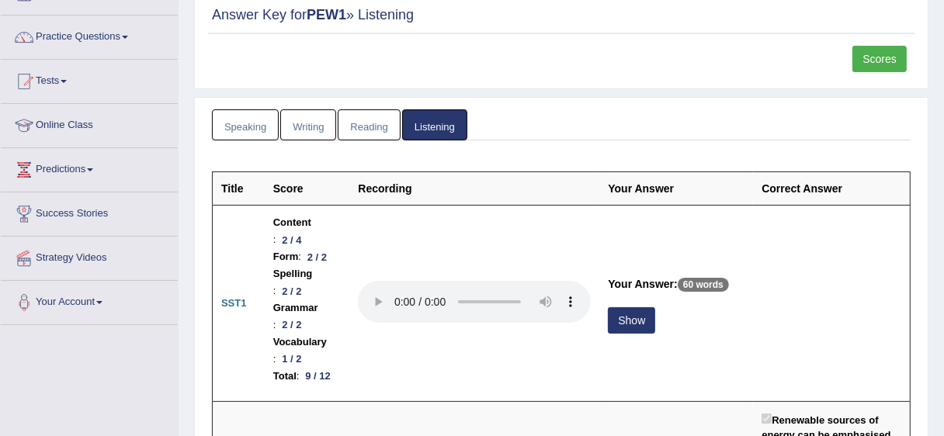
scroll to position [0, 0]
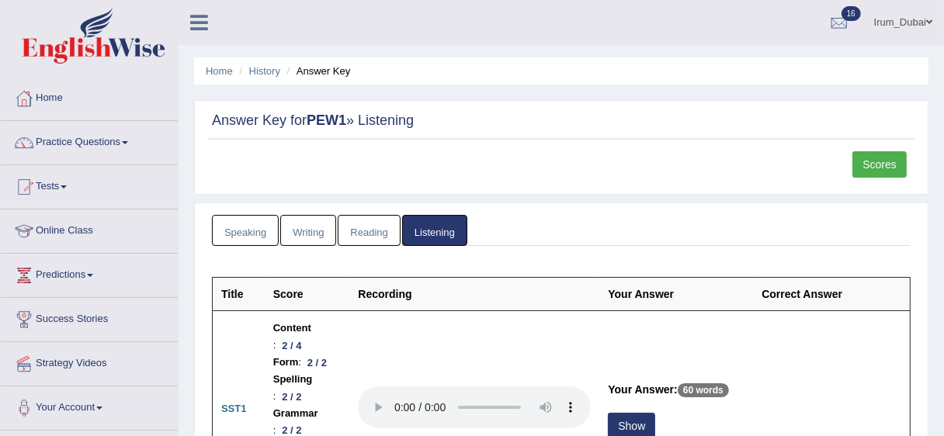
click at [857, 158] on link "Scores" at bounding box center [879, 164] width 54 height 26
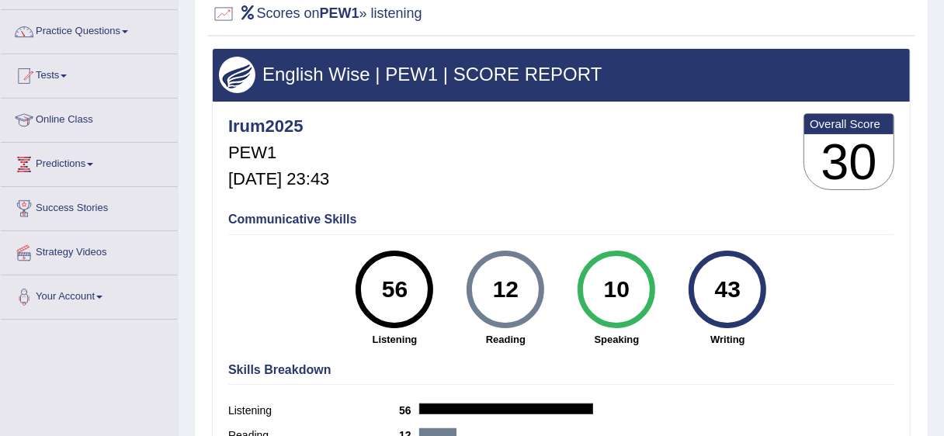
drag, startPoint x: 380, startPoint y: 287, endPoint x: 414, endPoint y: 299, distance: 35.3
click at [414, 295] on div "56" at bounding box center [394, 289] width 57 height 65
drag, startPoint x: 497, startPoint y: 292, endPoint x: 736, endPoint y: 281, distance: 238.5
click at [736, 251] on div "56 Listening 12 Reading 10 Speaking 43 Writing" at bounding box center [561, 251] width 666 height 0
click at [396, 306] on div "56" at bounding box center [394, 289] width 57 height 65
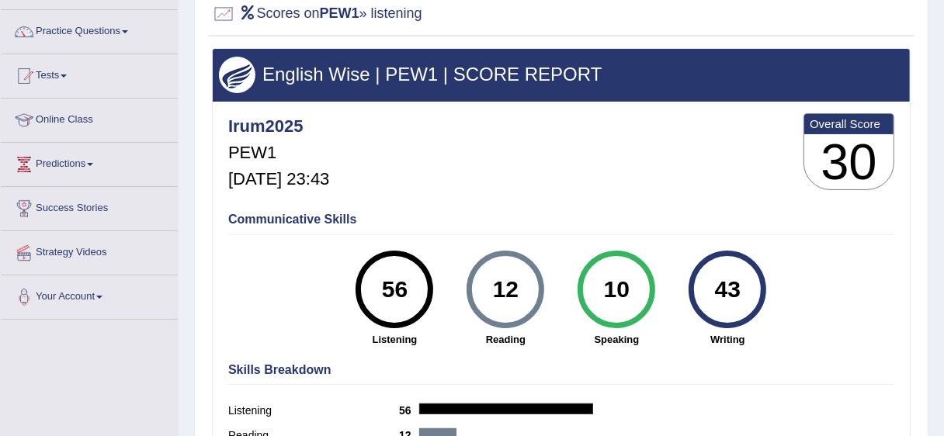
drag, startPoint x: 497, startPoint y: 283, endPoint x: 540, endPoint y: 286, distance: 42.7
click at [540, 286] on div "12" at bounding box center [505, 290] width 78 height 78
drag, startPoint x: 608, startPoint y: 286, endPoint x: 639, endPoint y: 292, distance: 31.7
click at [636, 291] on div "10" at bounding box center [616, 289] width 57 height 65
drag, startPoint x: 713, startPoint y: 291, endPoint x: 754, endPoint y: 287, distance: 41.3
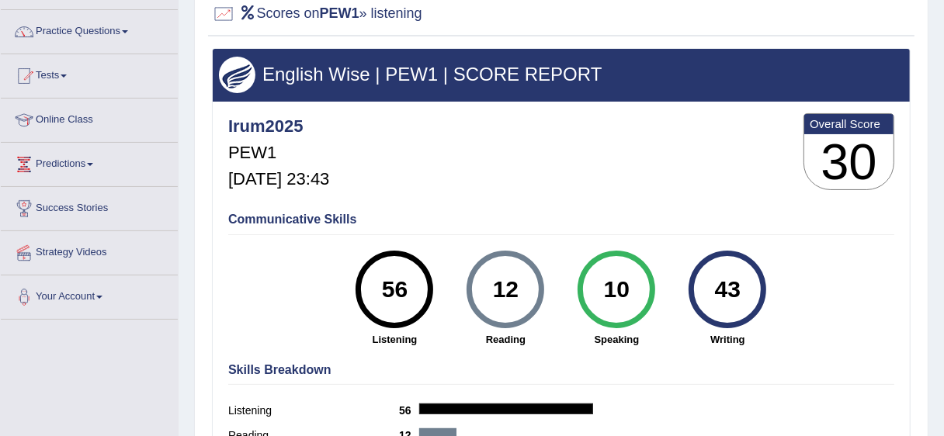
click at [751, 289] on div "43" at bounding box center [727, 289] width 57 height 65
drag, startPoint x: 832, startPoint y: 155, endPoint x: 747, endPoint y: 186, distance: 90.1
click at [747, 186] on div "Irum2025 PEW1 Apr 12, 2025, 23:43 Overall Score 30" at bounding box center [561, 155] width 674 height 92
click at [395, 289] on div "56" at bounding box center [394, 289] width 57 height 65
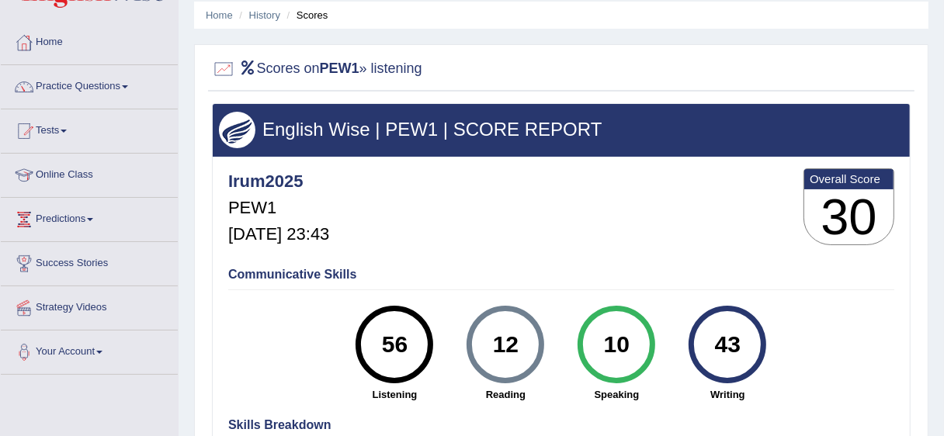
scroll to position [53, 0]
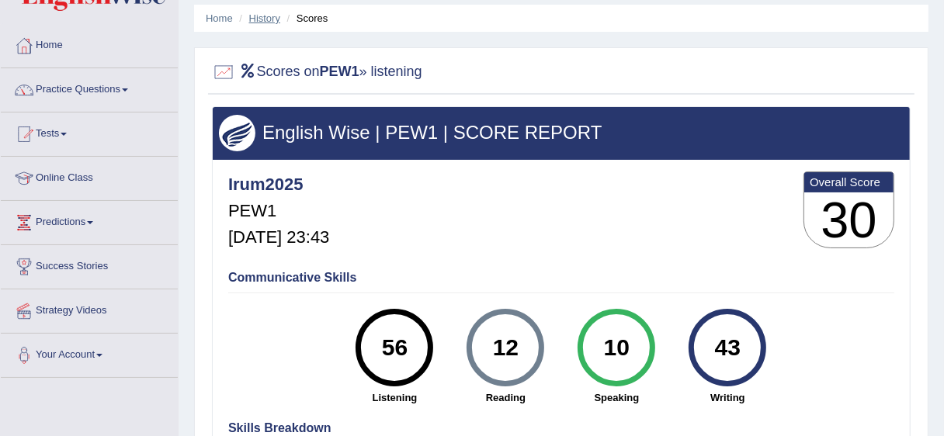
click at [265, 19] on link "History" at bounding box center [264, 18] width 31 height 12
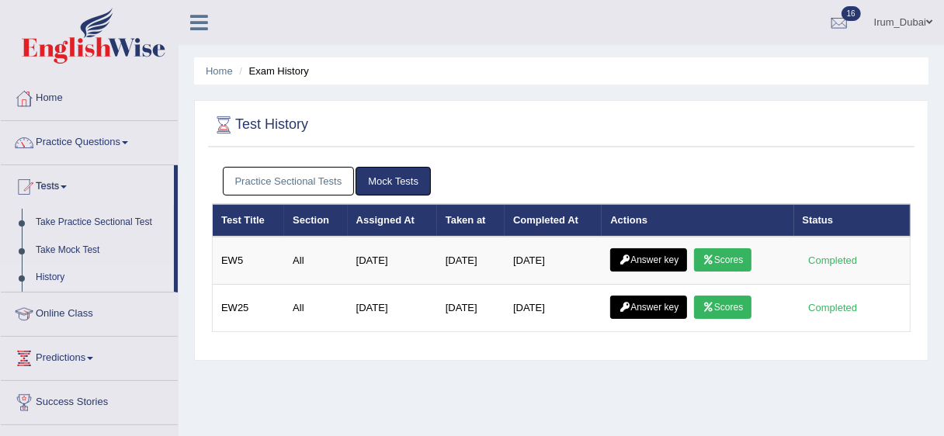
click at [303, 186] on link "Practice Sectional Tests" at bounding box center [289, 181] width 132 height 29
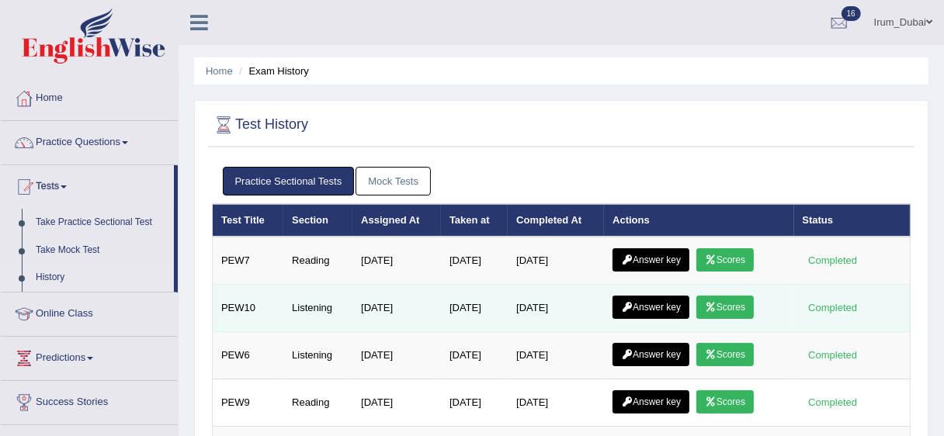
click at [638, 306] on link "Answer key" at bounding box center [650, 307] width 77 height 23
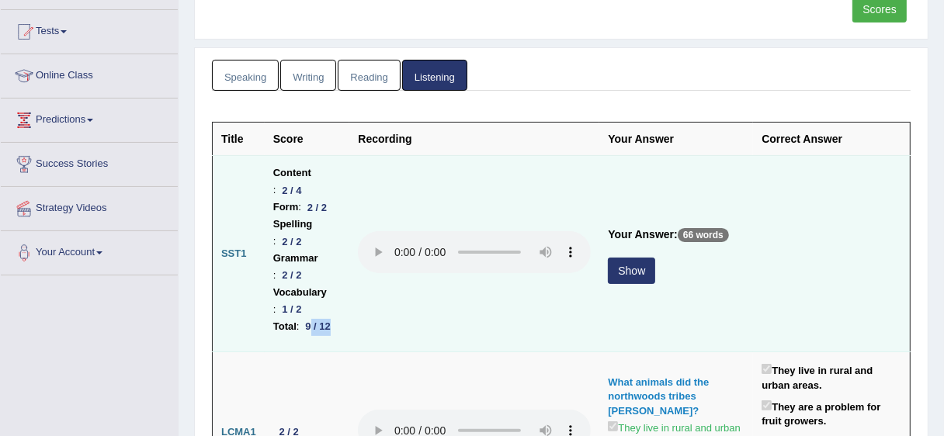
drag, startPoint x: 282, startPoint y: 348, endPoint x: 302, endPoint y: 344, distance: 20.5
click at [302, 335] on div "9 / 12" at bounding box center [318, 327] width 37 height 16
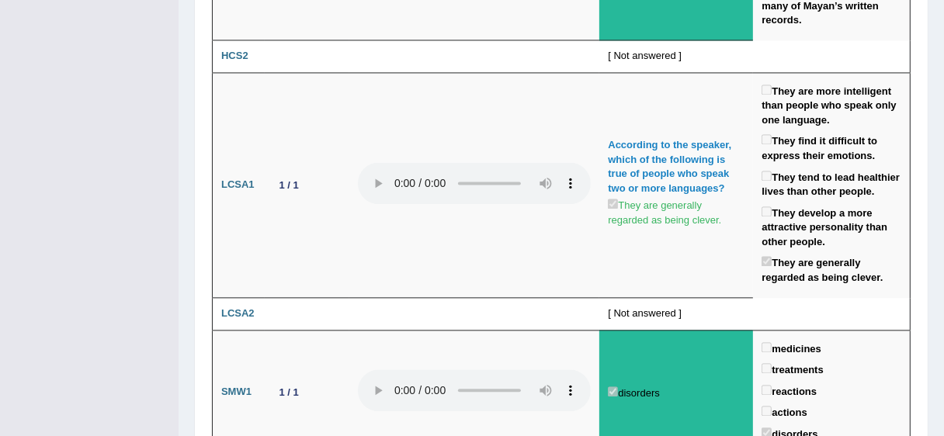
scroll to position [2405, 0]
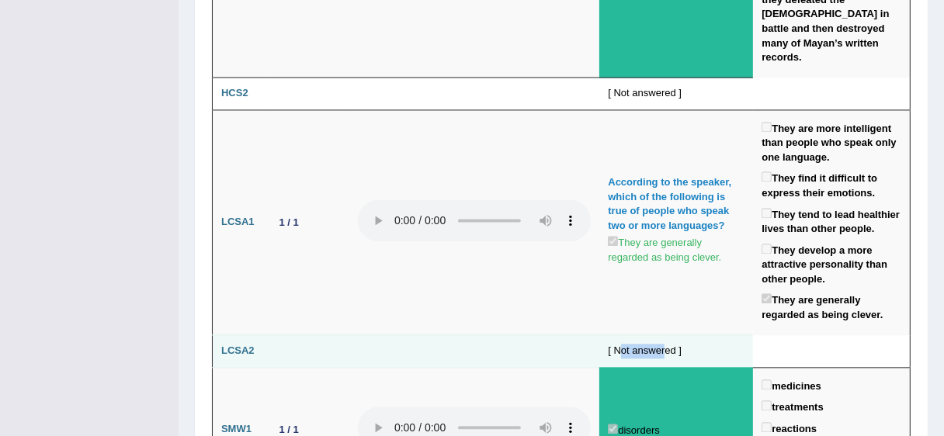
drag, startPoint x: 653, startPoint y: 261, endPoint x: 663, endPoint y: 262, distance: 10.2
click at [663, 344] on div "[ Not answered ]" at bounding box center [676, 351] width 137 height 15
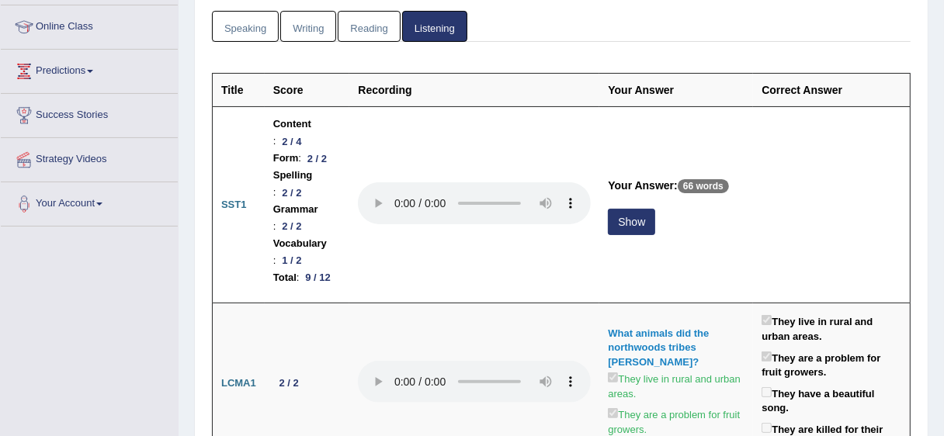
scroll to position [0, 0]
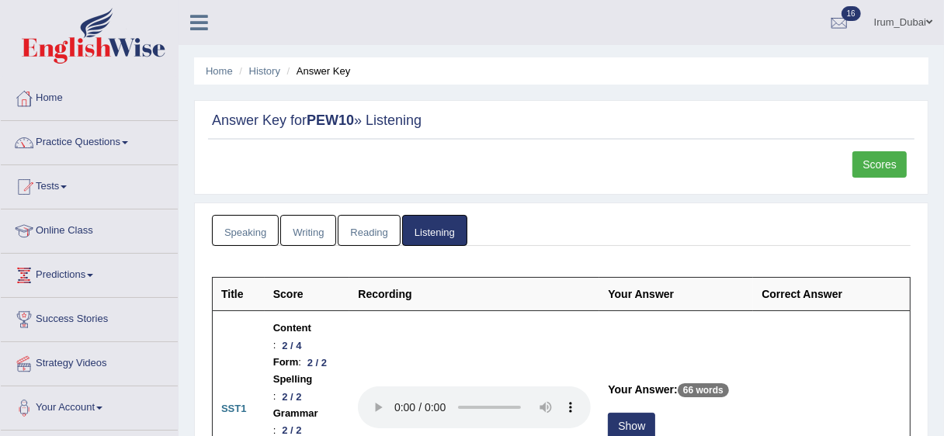
click at [874, 158] on link "Scores" at bounding box center [879, 164] width 54 height 26
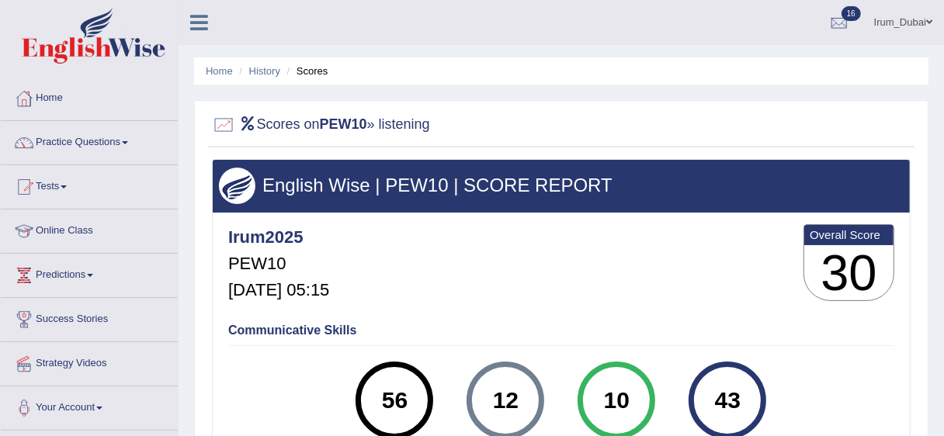
click at [388, 387] on div "56" at bounding box center [394, 400] width 57 height 65
drag, startPoint x: 390, startPoint y: 116, endPoint x: 387, endPoint y: 265, distance: 148.2
click at [419, 175] on div "Scores on PEW10 » listening English Wise | PEW10 | SCORE REPORT Irum2025 PEW10 …" at bounding box center [561, 372] width 734 height 544
click at [395, 398] on div "56" at bounding box center [394, 400] width 57 height 65
click at [84, 153] on link "Practice Questions" at bounding box center [89, 140] width 177 height 39
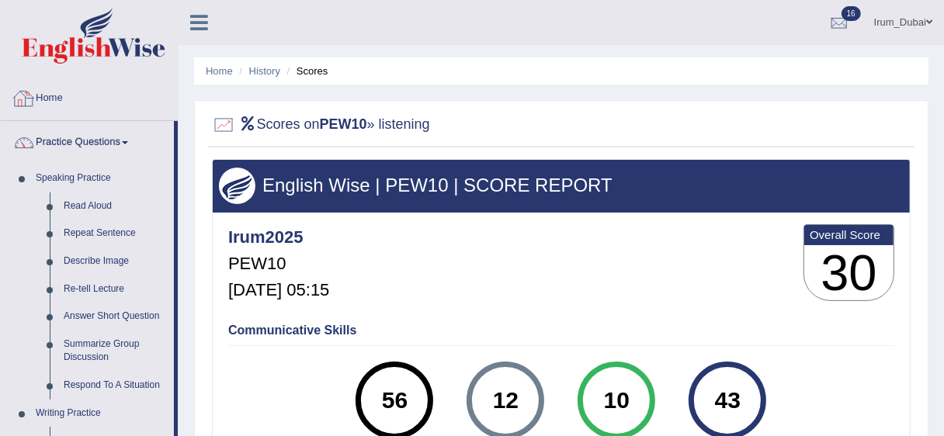
click at [78, 116] on li "Home" at bounding box center [89, 99] width 177 height 44
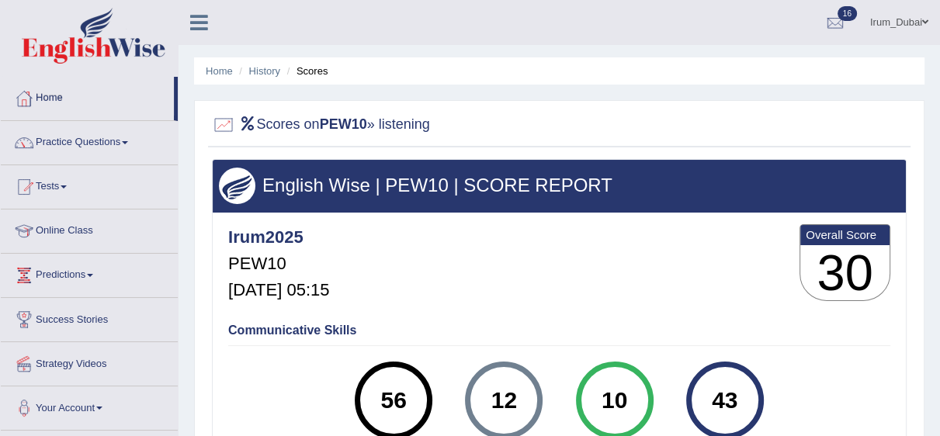
click at [475, 200] on div "English Wise | PEW10 | SCORE REPORT" at bounding box center [559, 186] width 693 height 52
click at [21, 93] on div at bounding box center [23, 98] width 23 height 23
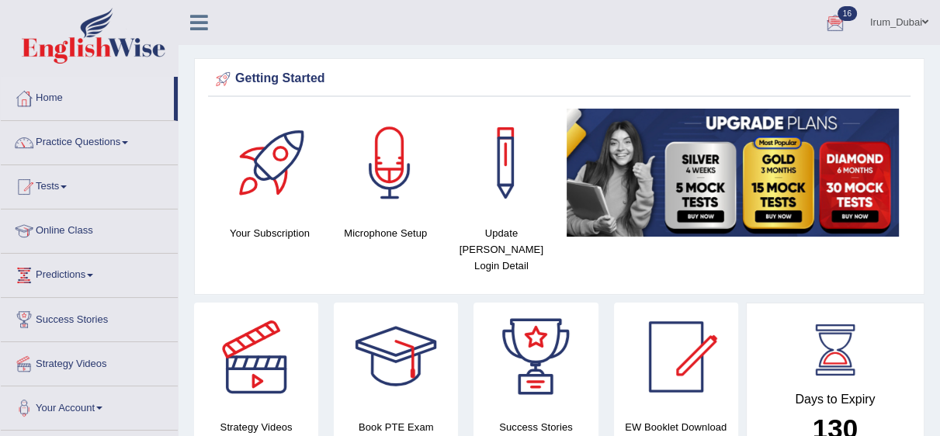
click at [919, 31] on link "Irum_Dubai" at bounding box center [898, 20] width 81 height 40
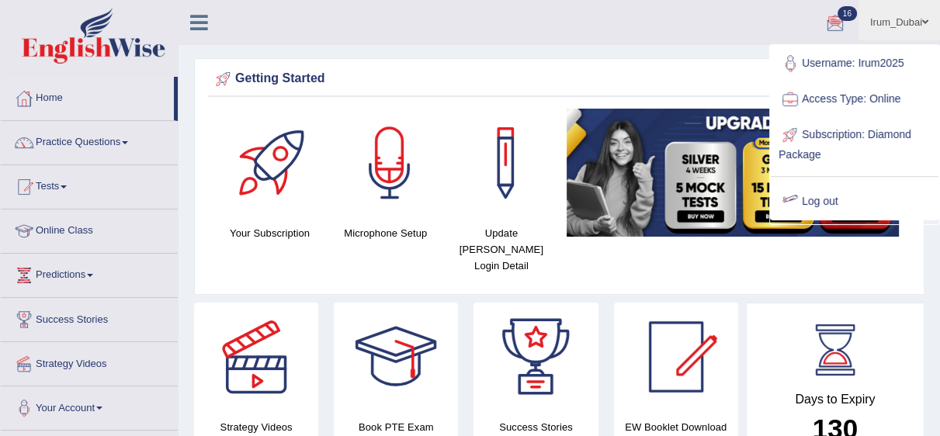
click at [867, 206] on link "Log out" at bounding box center [855, 202] width 168 height 36
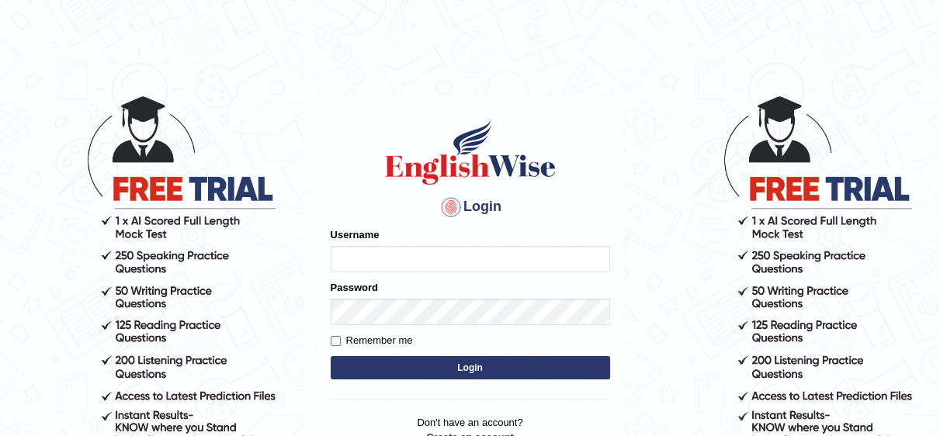
type input "Irum2025"
click at [487, 376] on button "Login" at bounding box center [470, 367] width 279 height 23
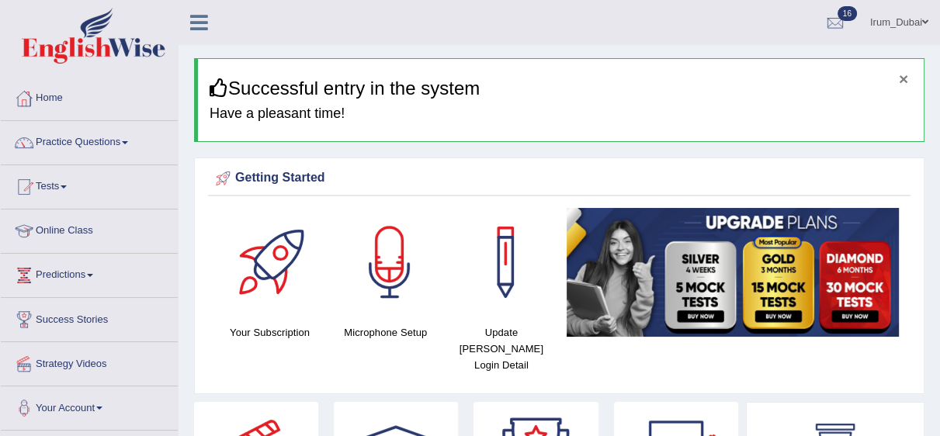
click at [903, 81] on button "×" at bounding box center [903, 79] width 9 height 16
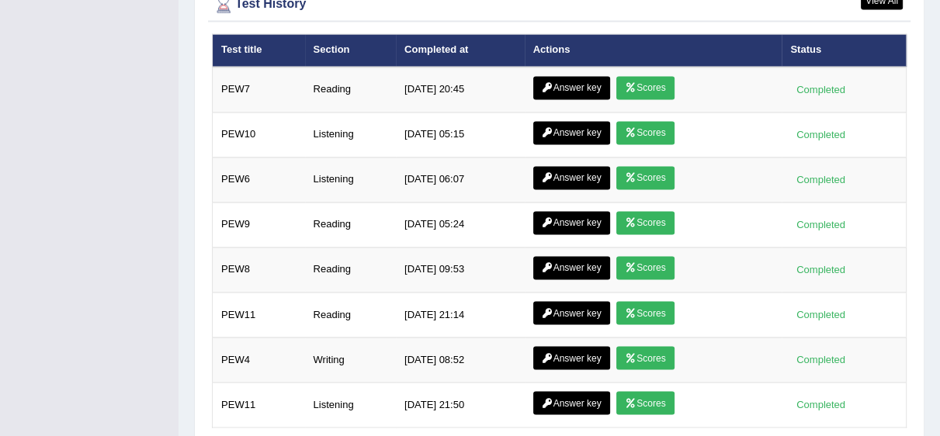
scroll to position [2116, 0]
